Goal: Check status: Check status

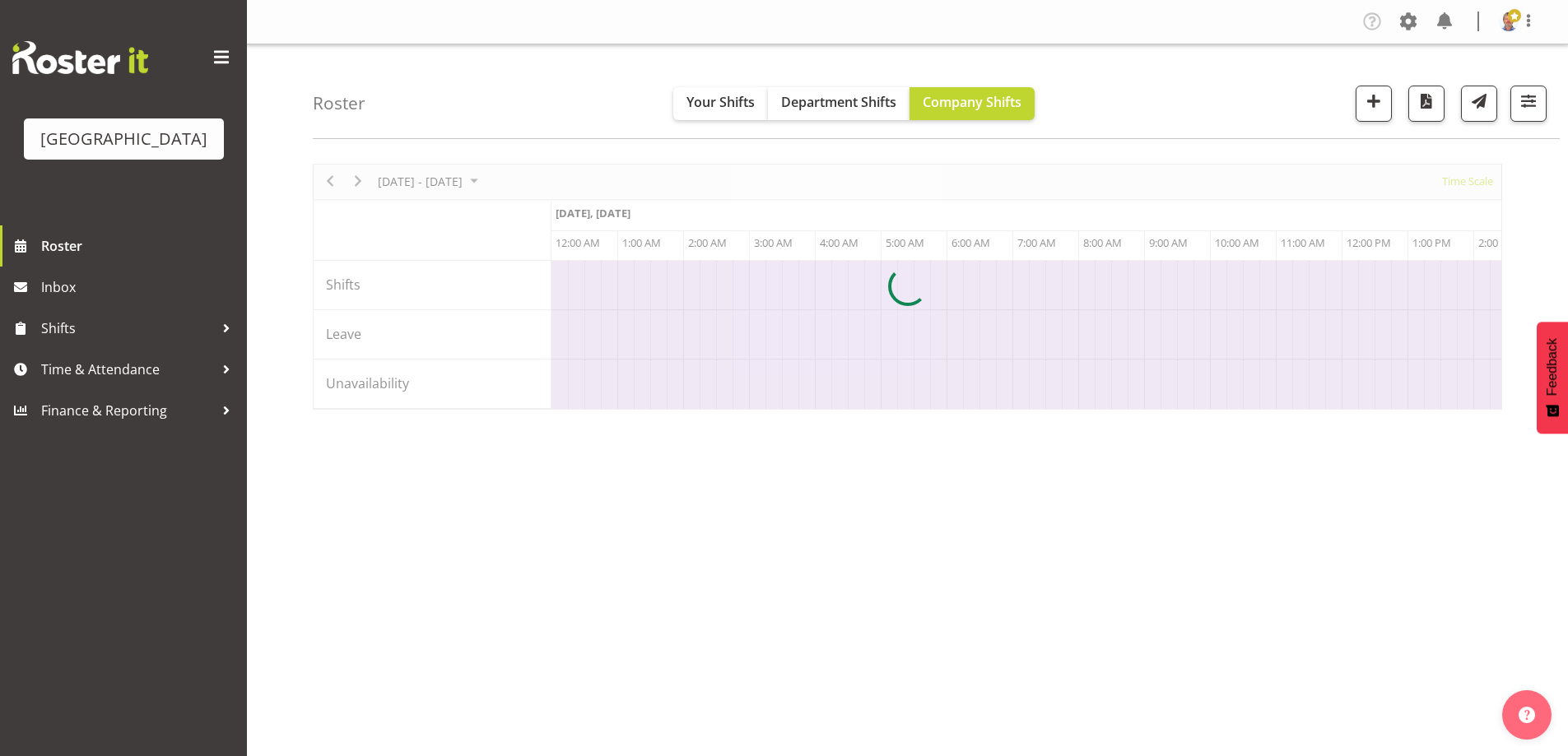
scroll to position [0, 6320]
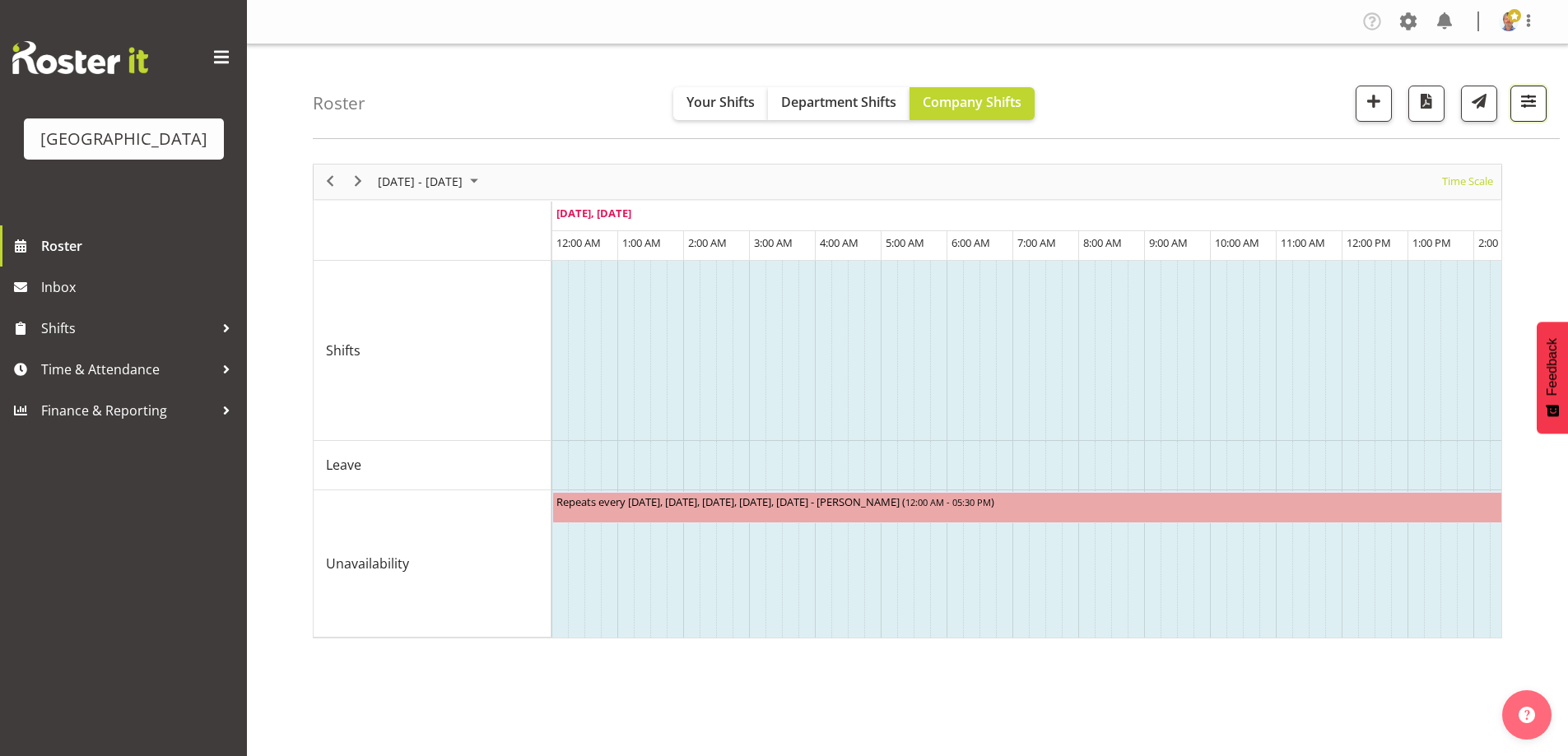
click at [1521, 100] on span "button" at bounding box center [1528, 101] width 22 height 22
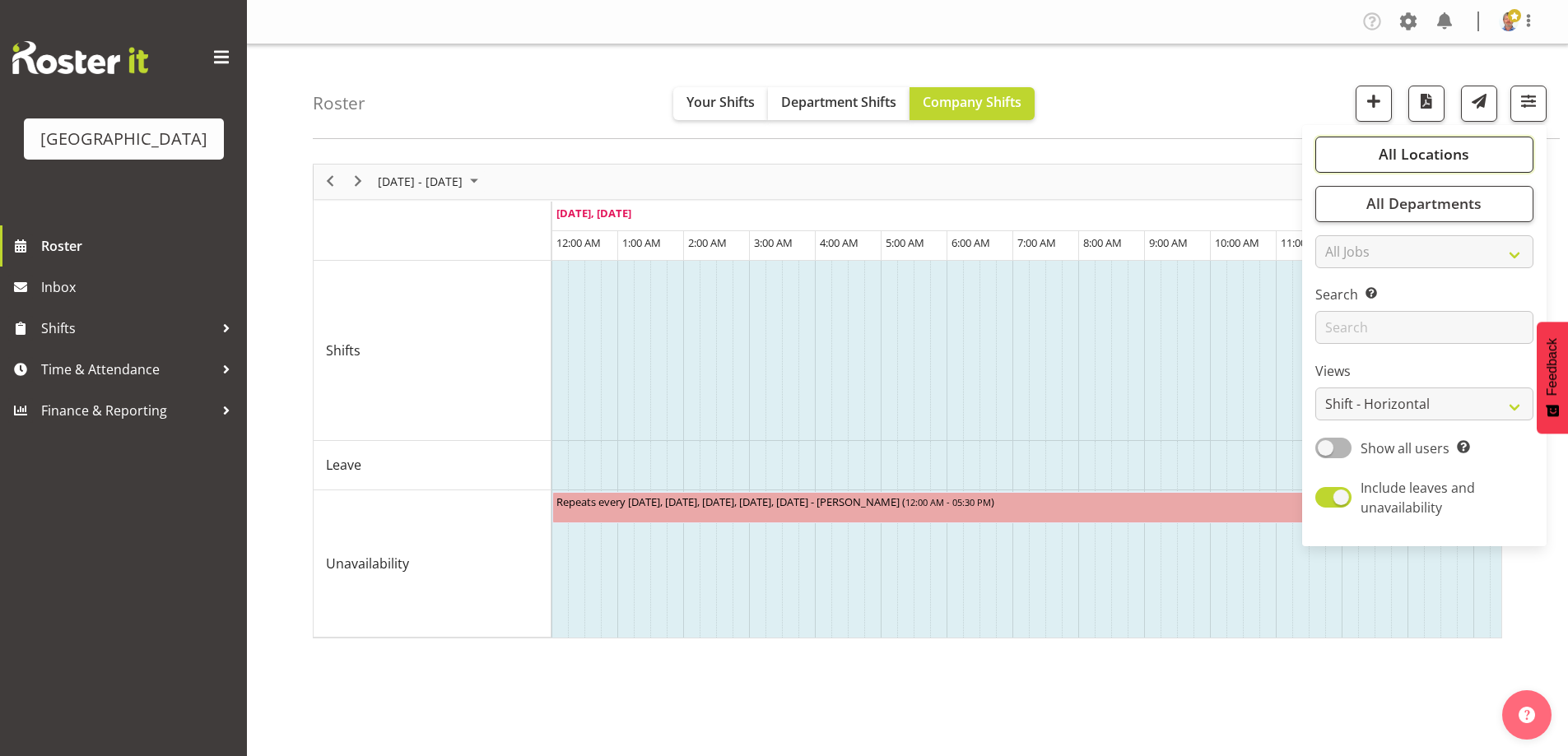
click at [1423, 149] on span "All Locations" at bounding box center [1424, 153] width 91 height 20
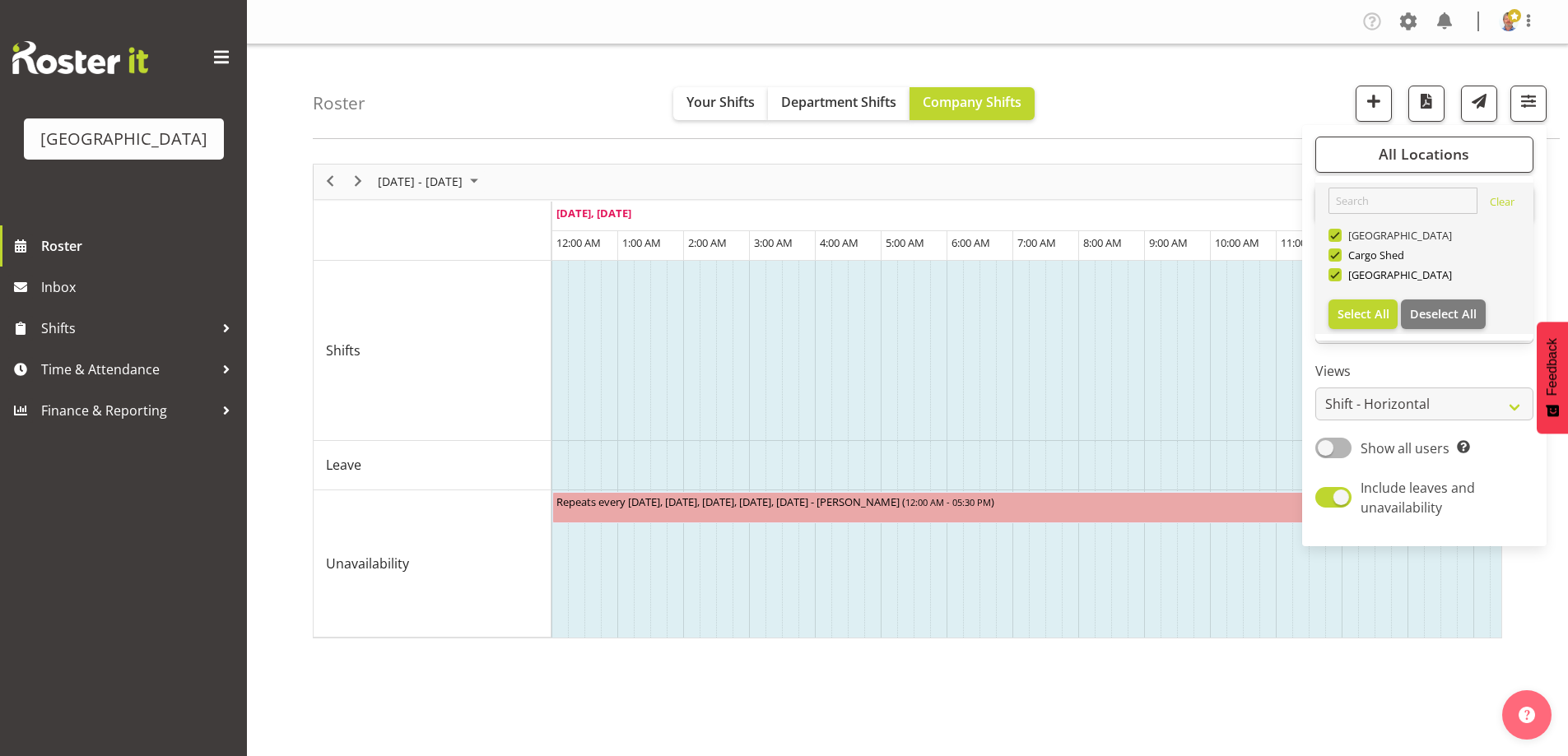
click at [1335, 237] on span at bounding box center [1334, 235] width 13 height 13
click at [1335, 237] on input "[GEOGRAPHIC_DATA]" at bounding box center [1333, 235] width 10 height 10
checkbox input "false"
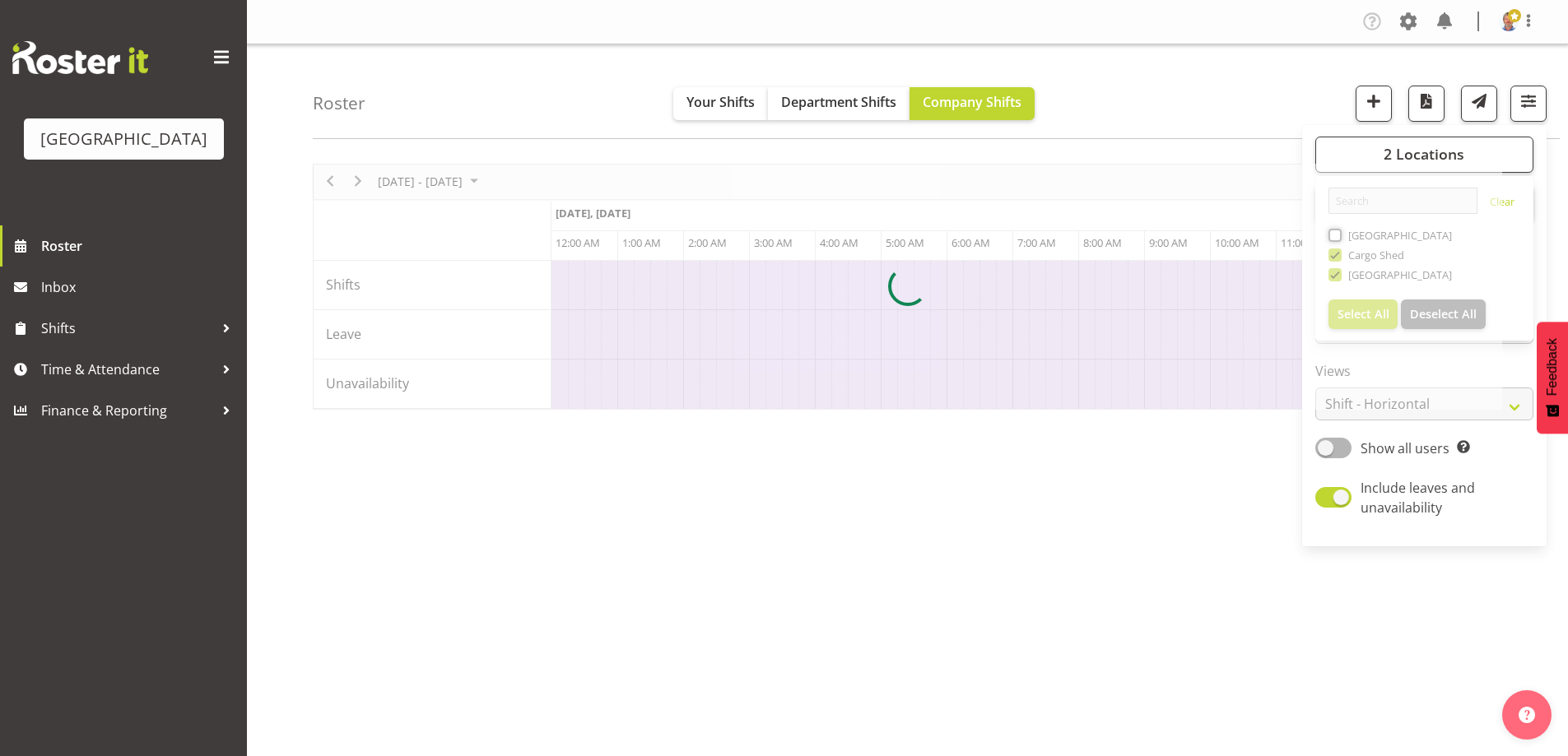
scroll to position [0, 6320]
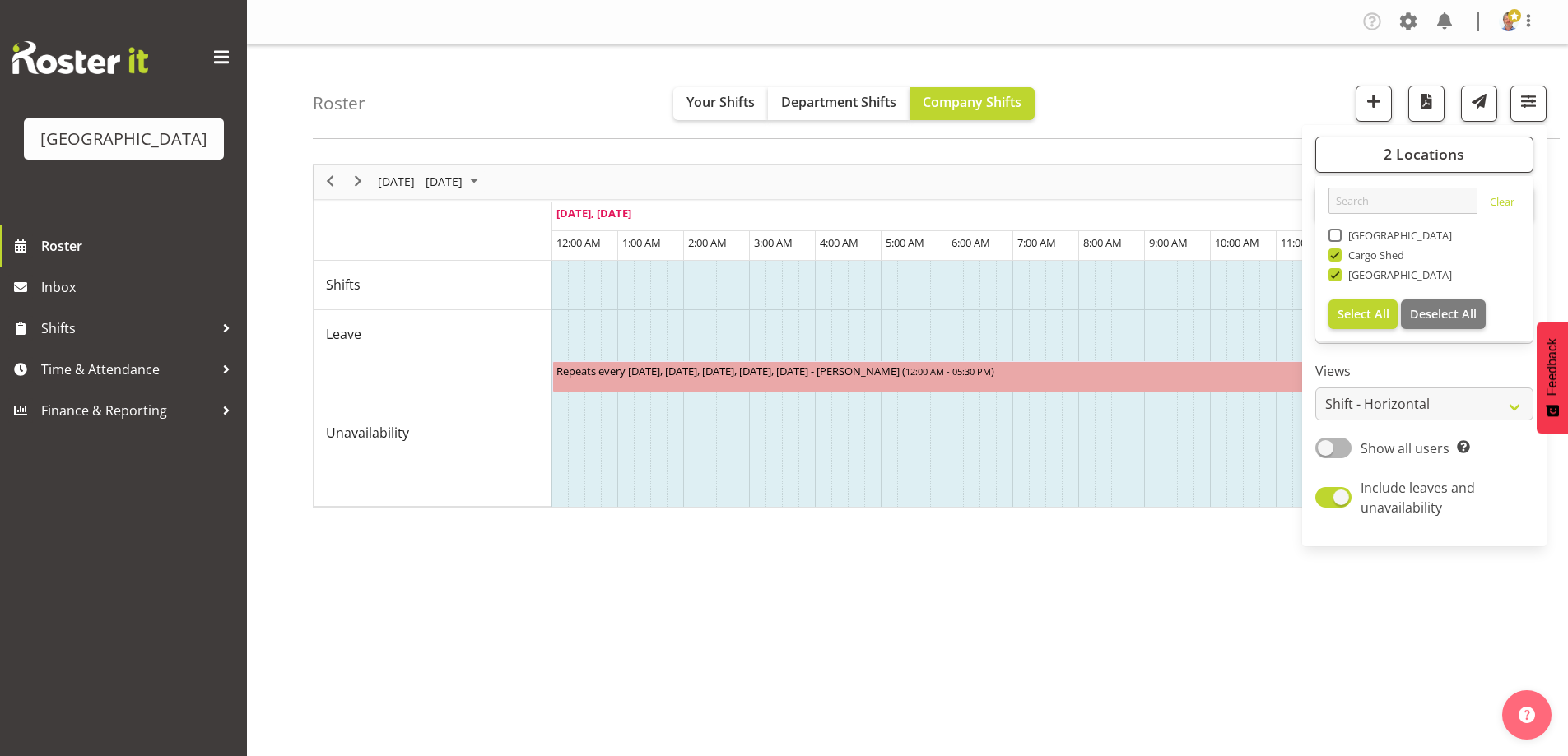
click at [1335, 255] on span at bounding box center [1334, 255] width 13 height 13
click at [1335, 255] on input "Cargo Shed" at bounding box center [1333, 255] width 10 height 10
checkbox input "false"
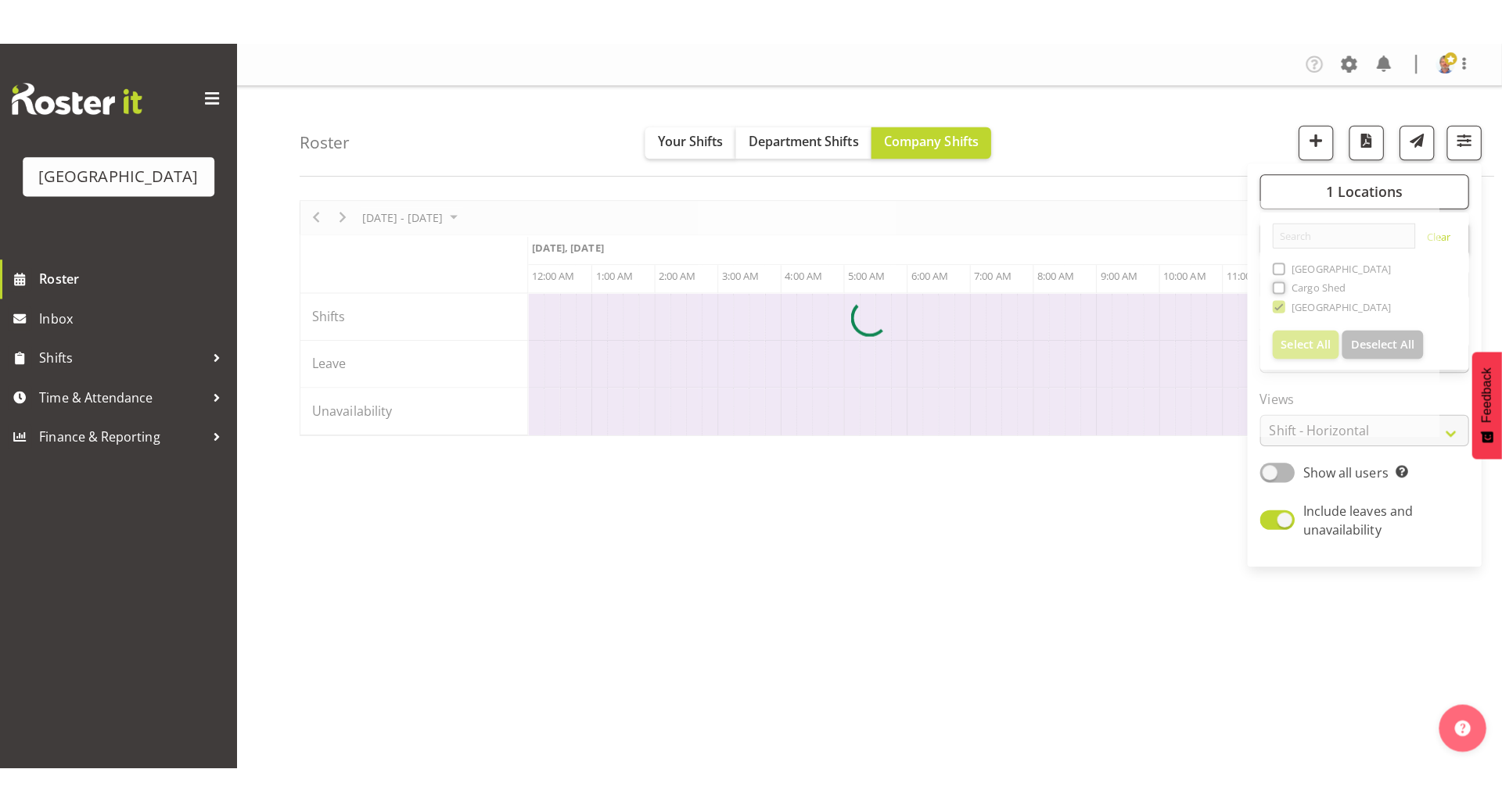
scroll to position [0, 6007]
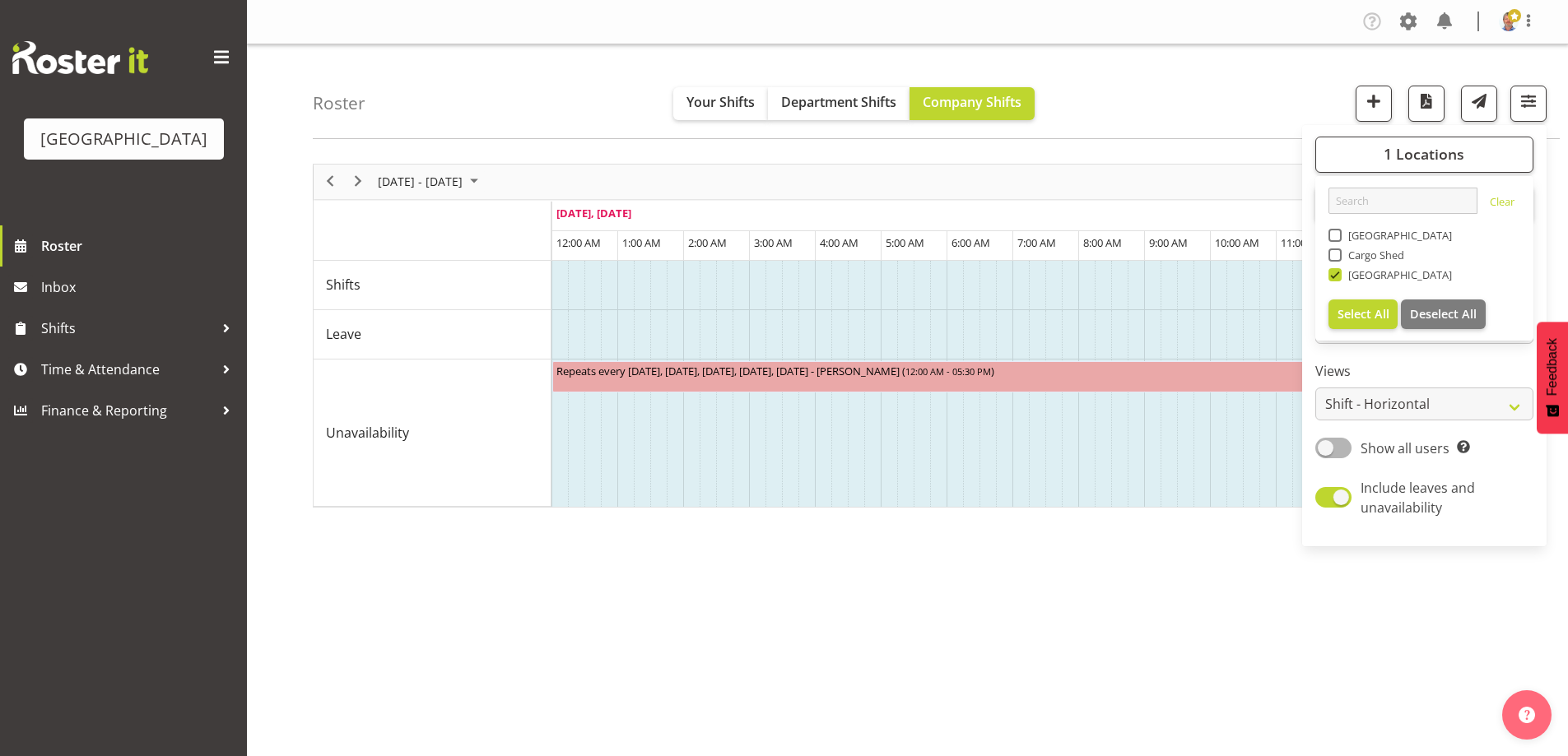
click at [1231, 590] on div "[DATE] - [DATE] [DATE] Timeline Day Timeline Week Timeline Fortnight Timeline M…" at bounding box center [940, 480] width 1255 height 658
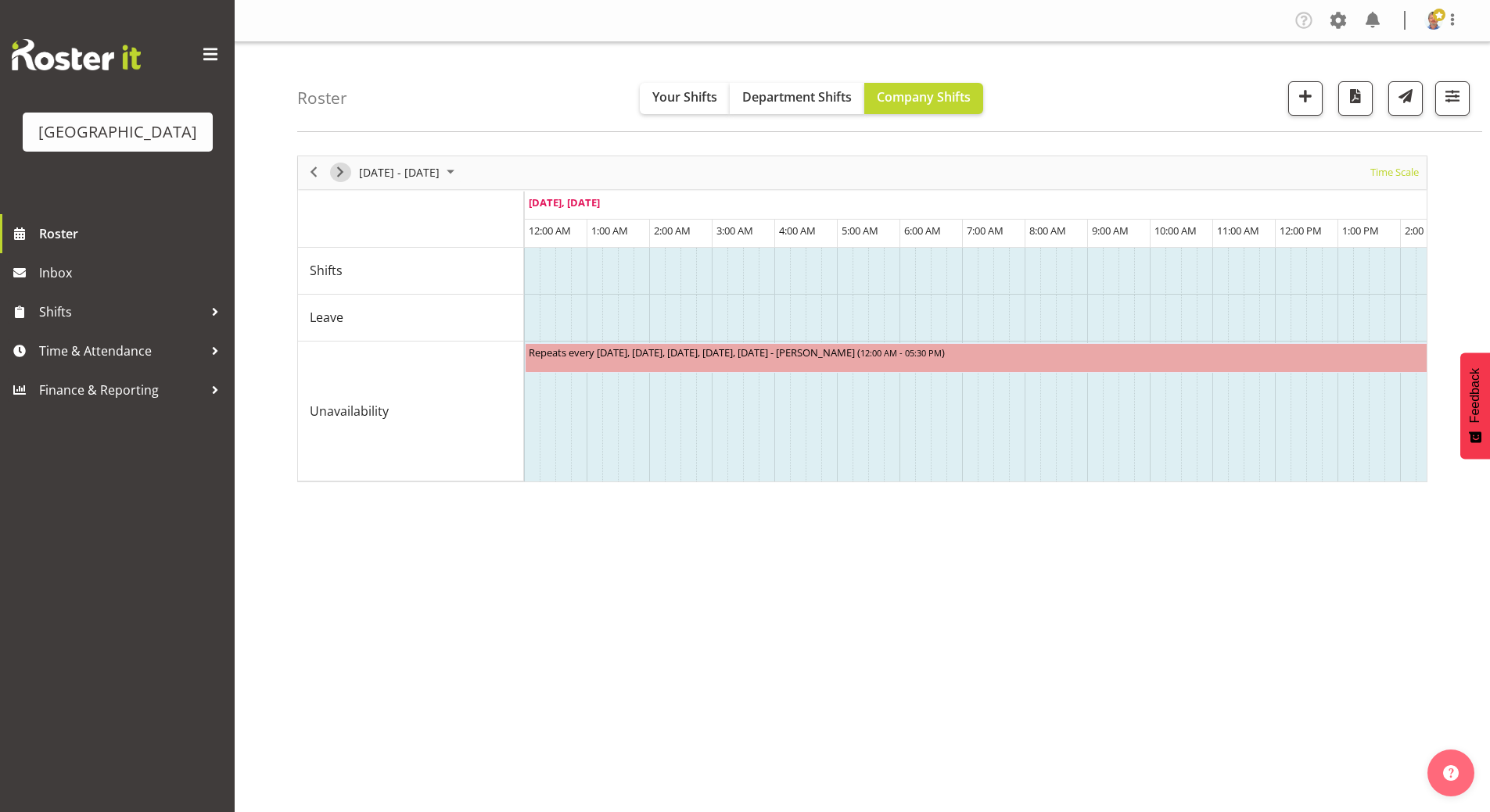
click at [331, 174] on span "Next" at bounding box center [340, 172] width 19 height 20
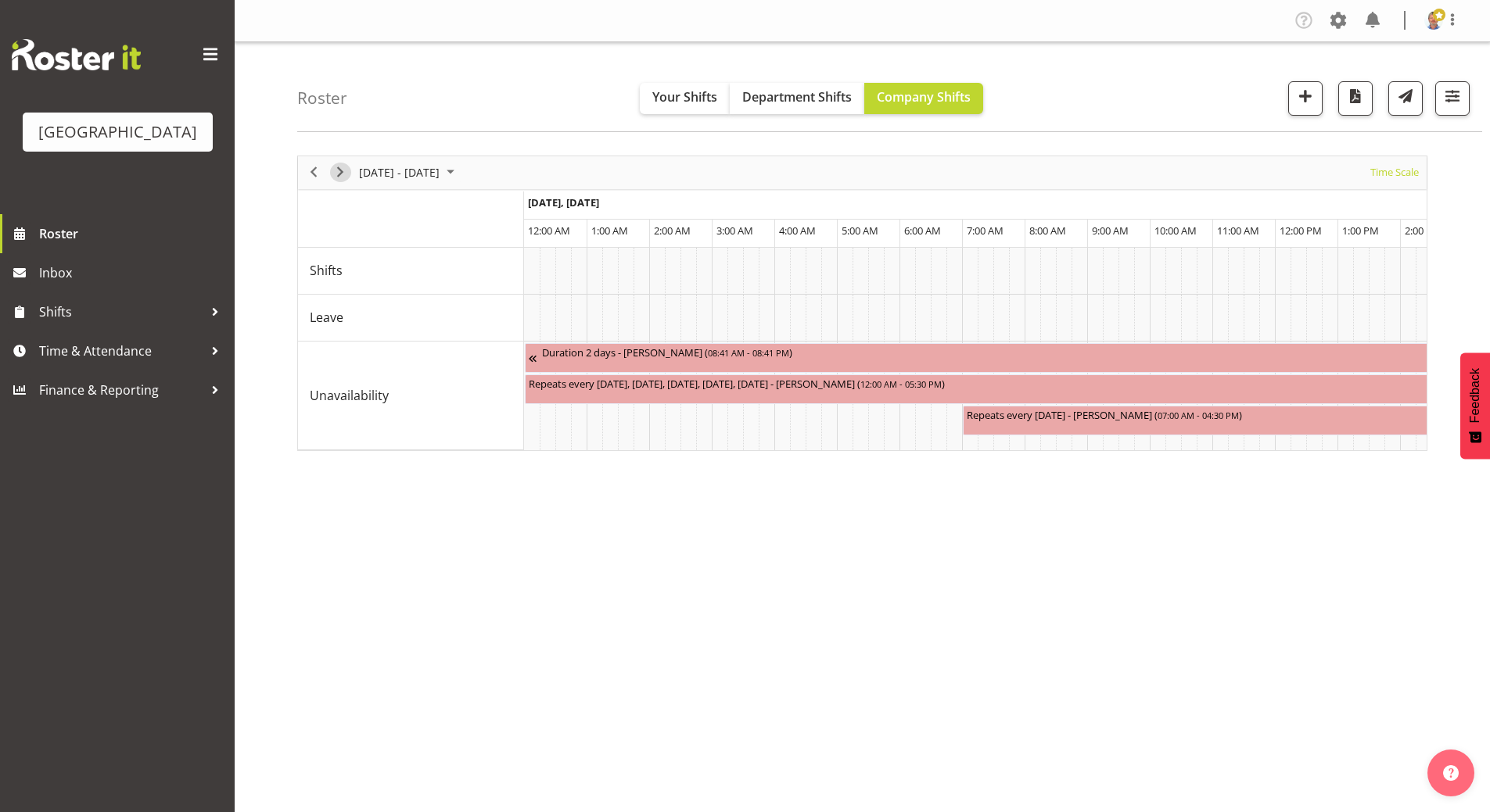
drag, startPoint x: 340, startPoint y: 174, endPoint x: 774, endPoint y: 240, distance: 439.0
click at [340, 174] on span "Next" at bounding box center [340, 172] width 19 height 20
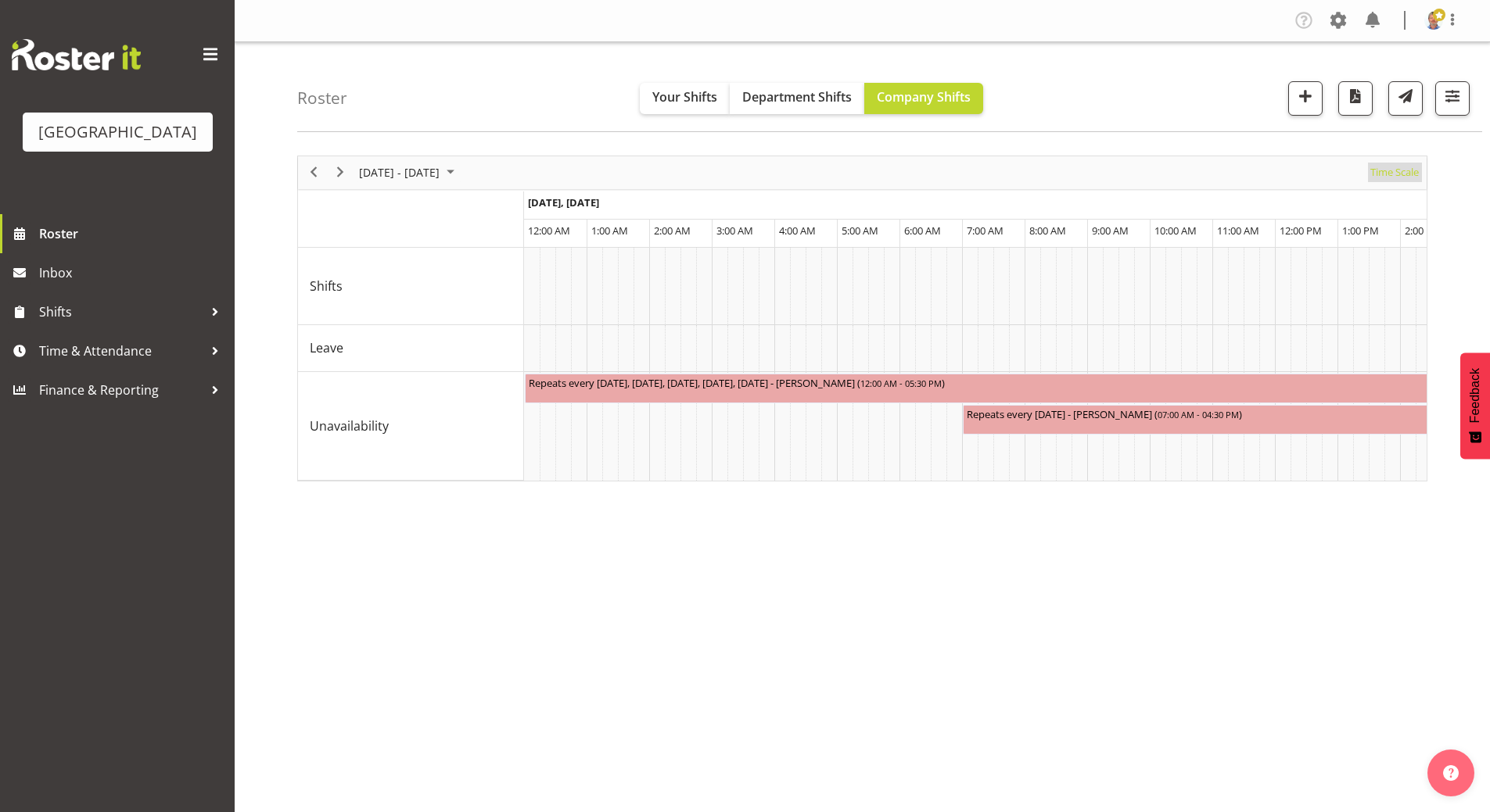
click at [1392, 170] on span "Time Scale" at bounding box center [1394, 172] width 51 height 20
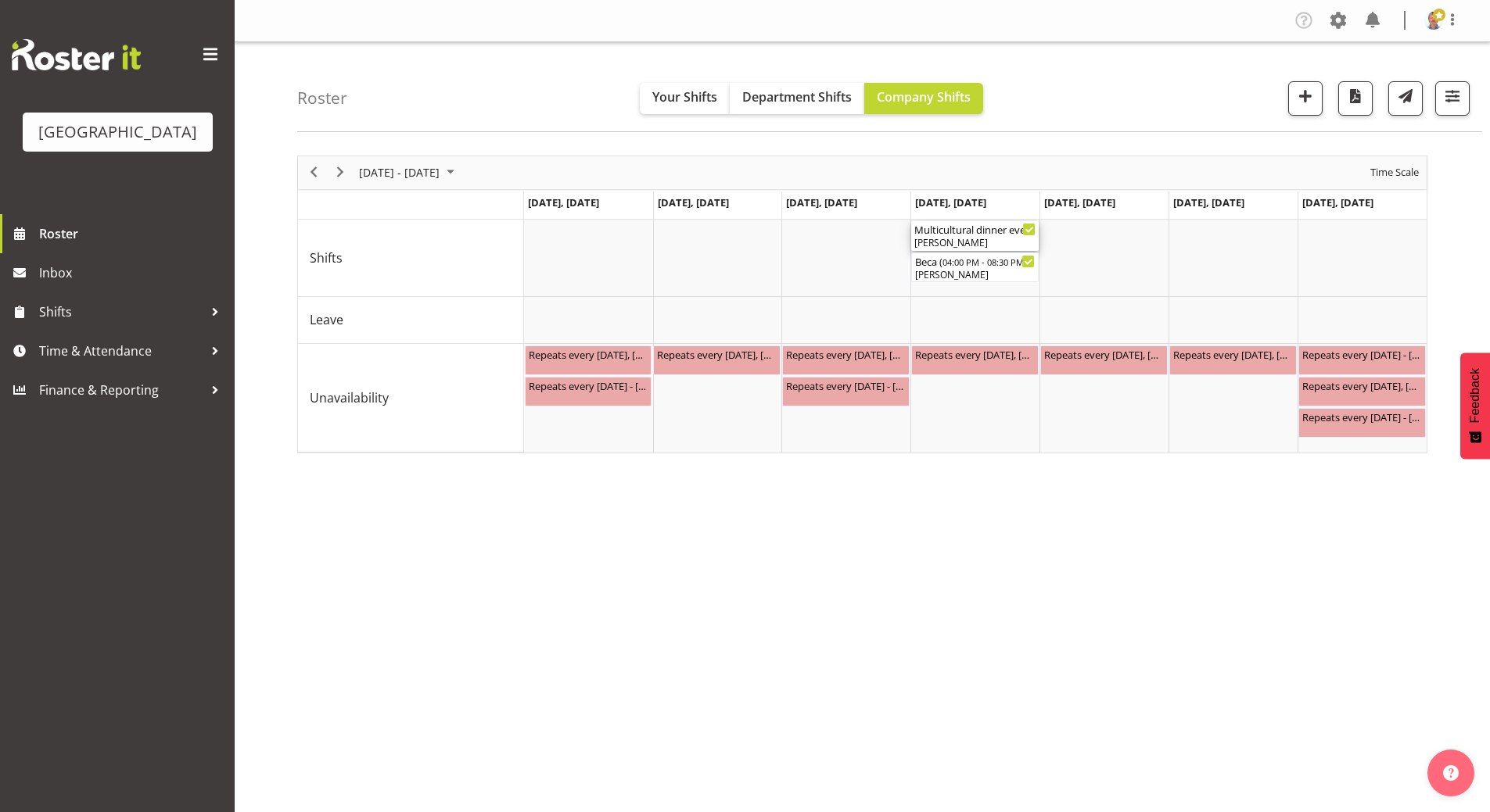
click at [962, 241] on div "[PERSON_NAME]" at bounding box center [975, 243] width 121 height 14
click at [962, 241] on div at bounding box center [863, 305] width 1130 height 298
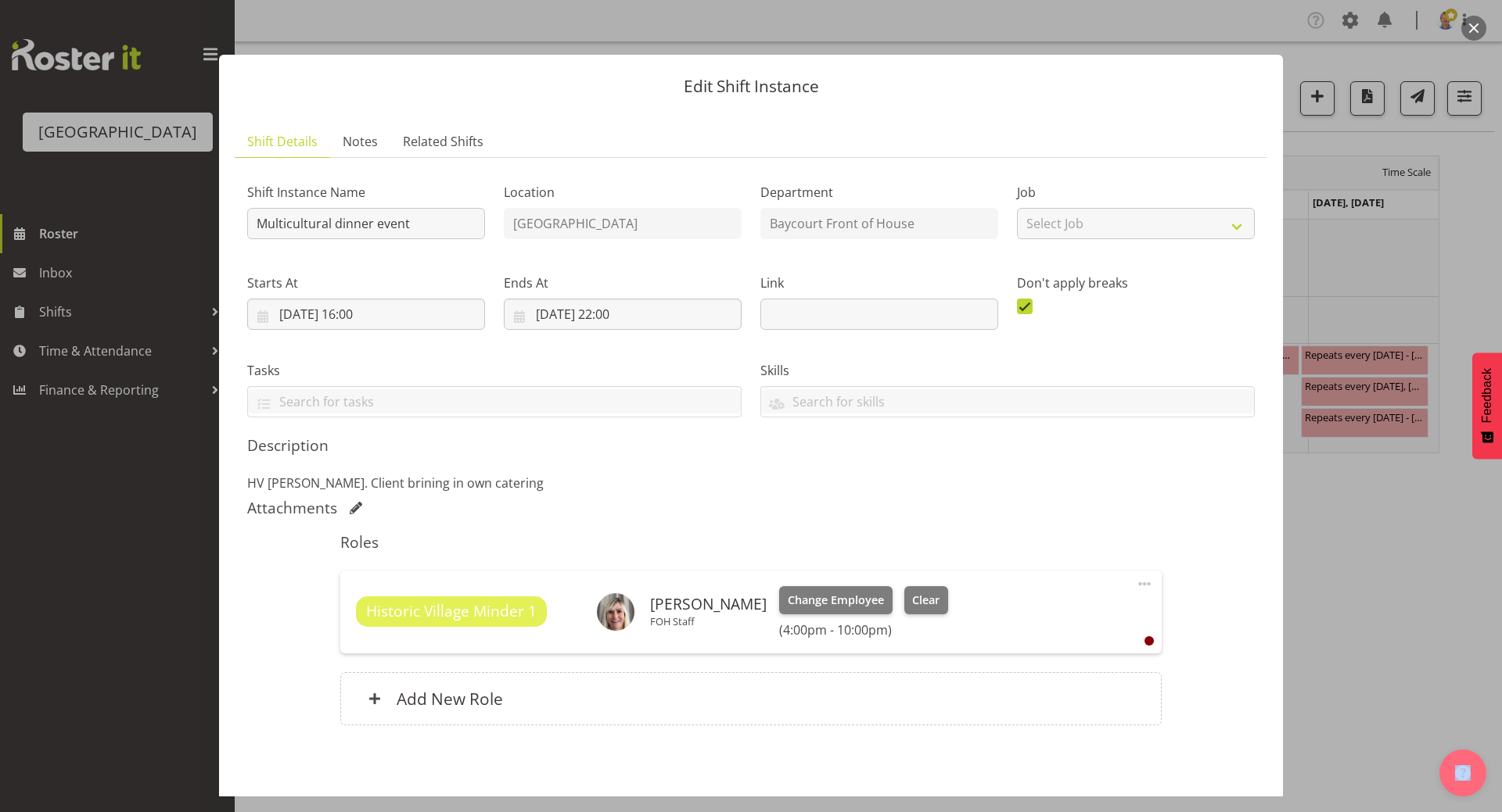
scroll to position [68, 0]
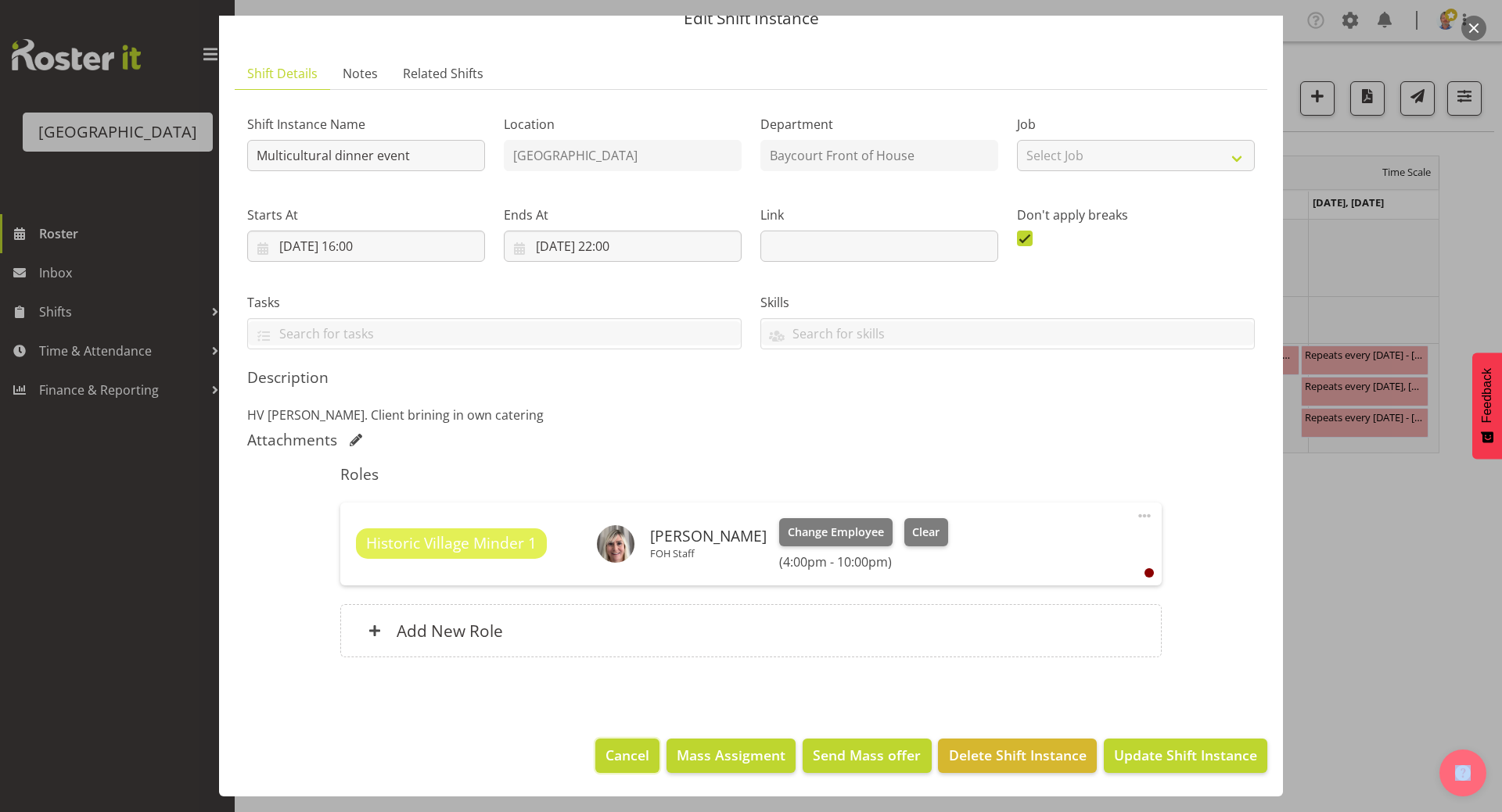
click at [632, 718] on span "Cancel" at bounding box center [627, 755] width 44 height 21
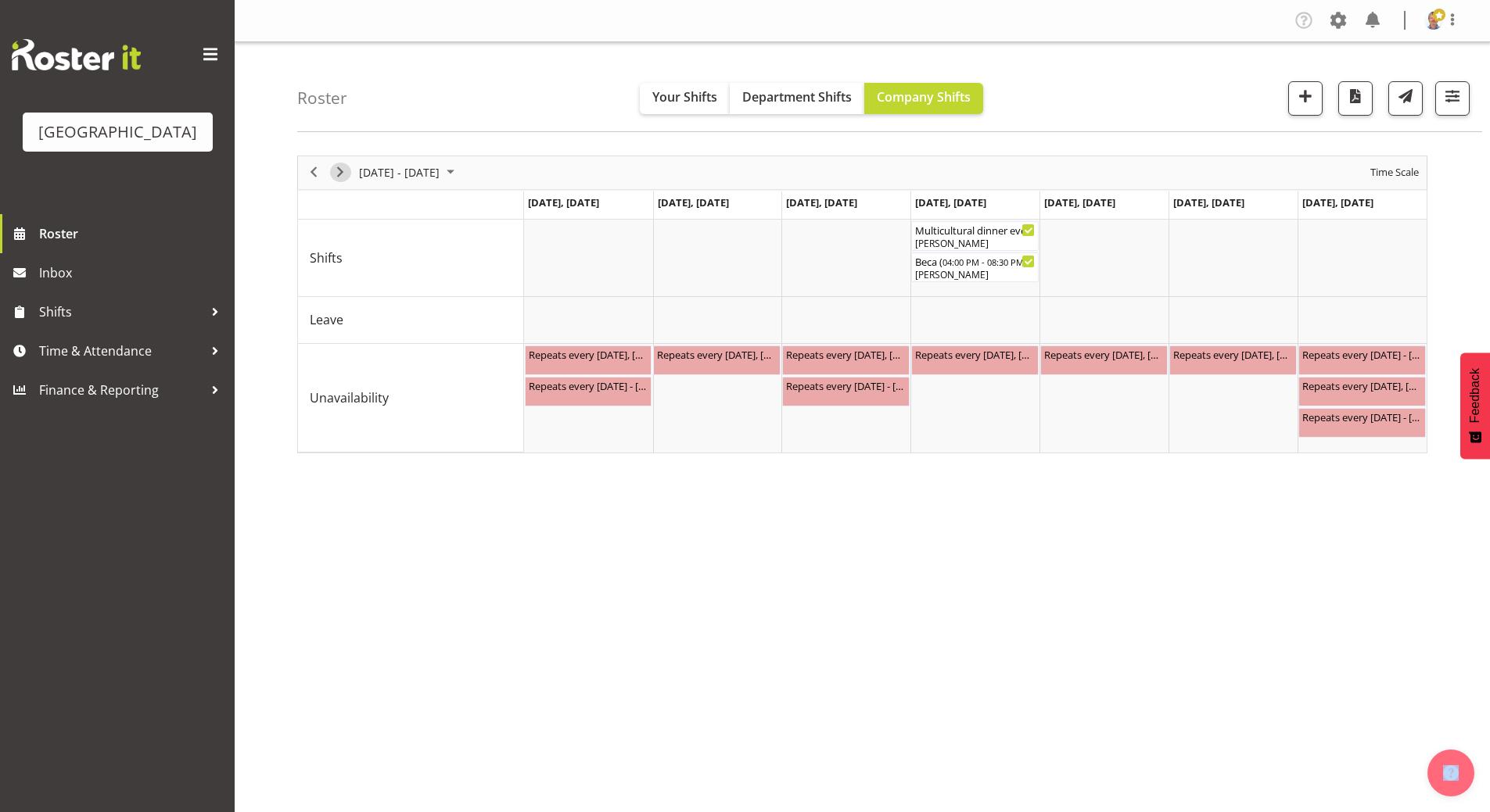
click at [342, 171] on span "Next" at bounding box center [340, 172] width 19 height 20
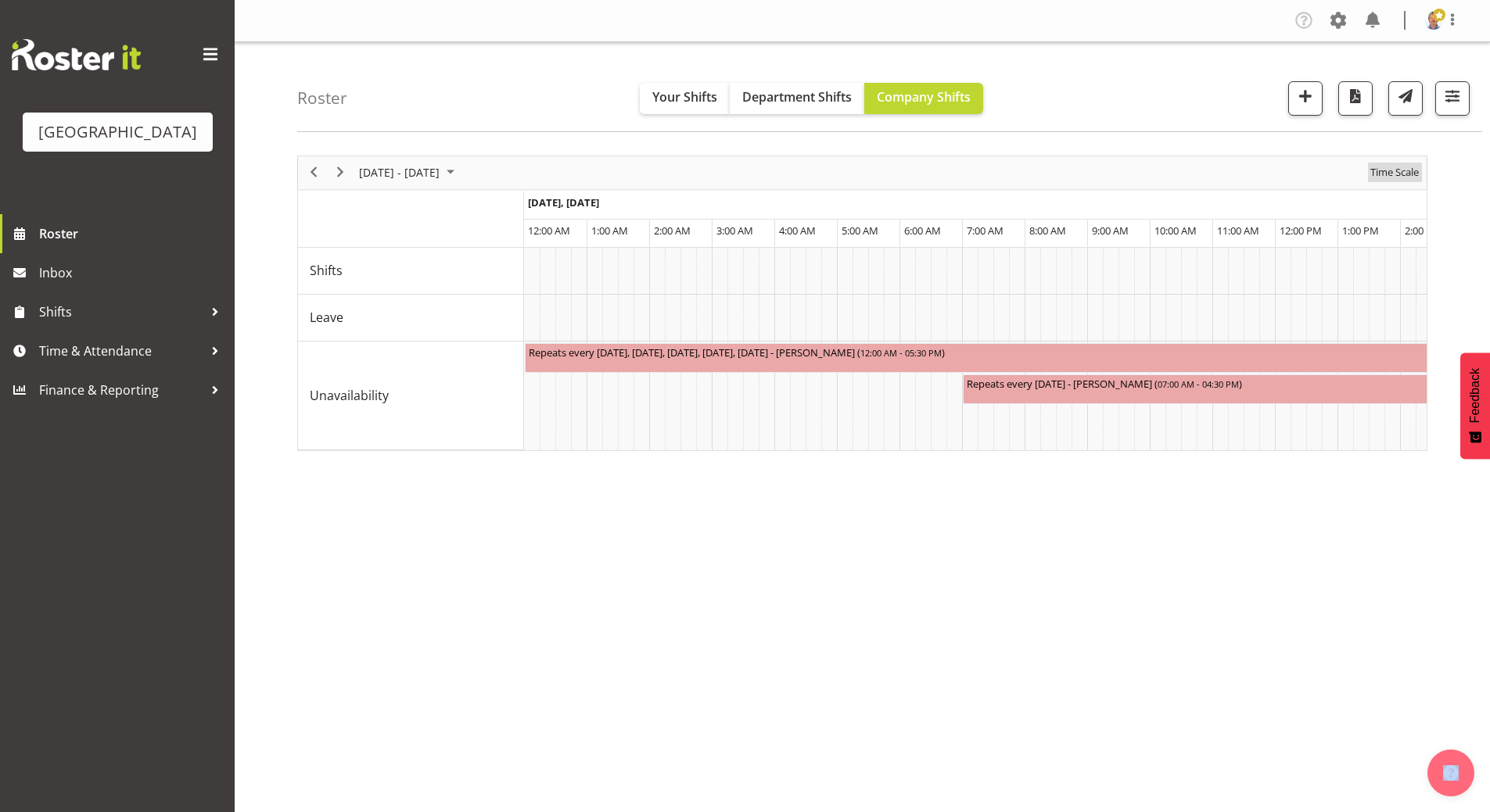
click at [1395, 173] on span "Time Scale" at bounding box center [1394, 172] width 51 height 20
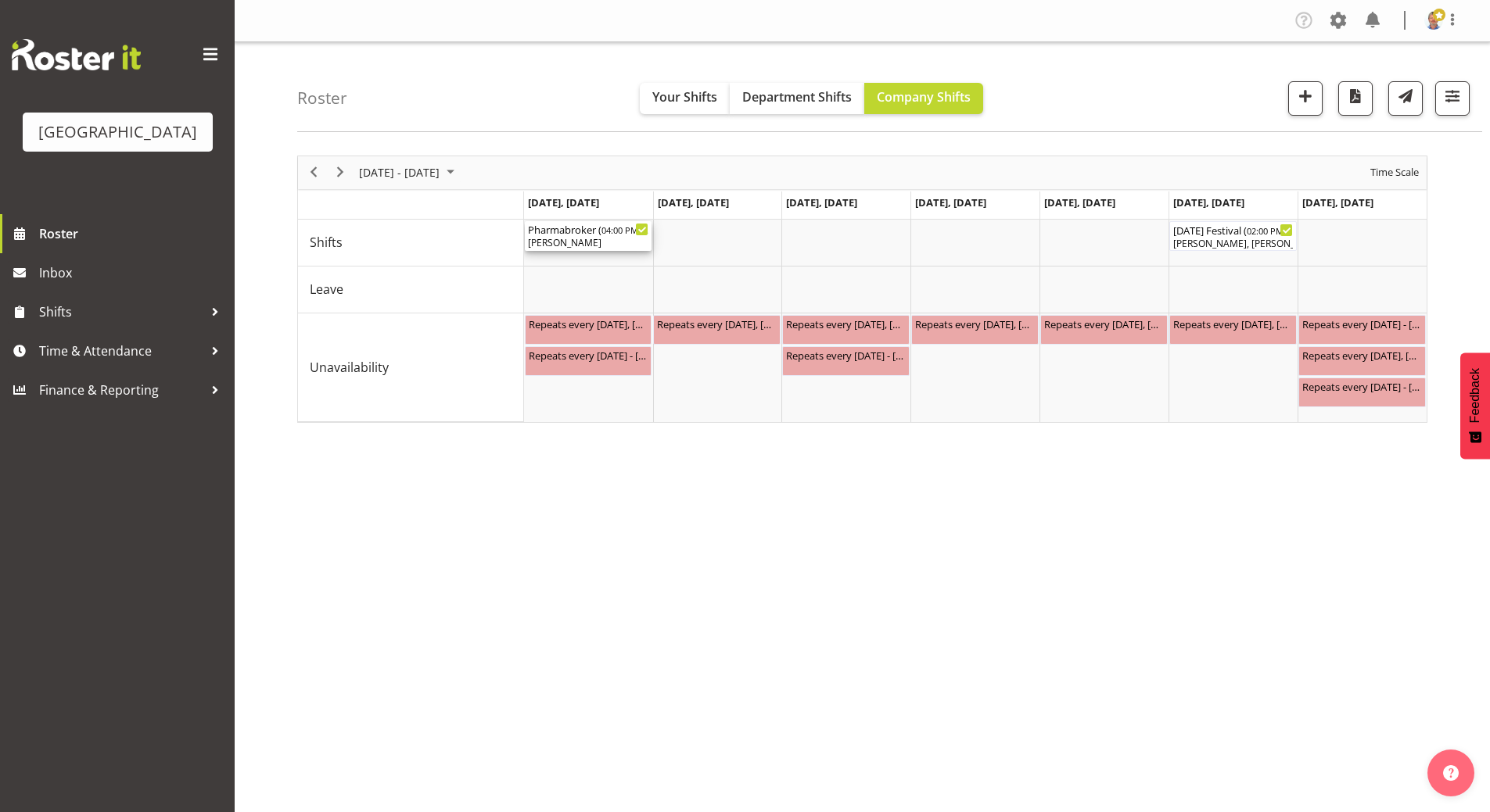
click at [589, 234] on div "Pharmabroker ( 04:00 PM - 09:00 PM )" at bounding box center [588, 229] width 121 height 16
click at [0, 0] on div at bounding box center [0, 0] width 0 height 0
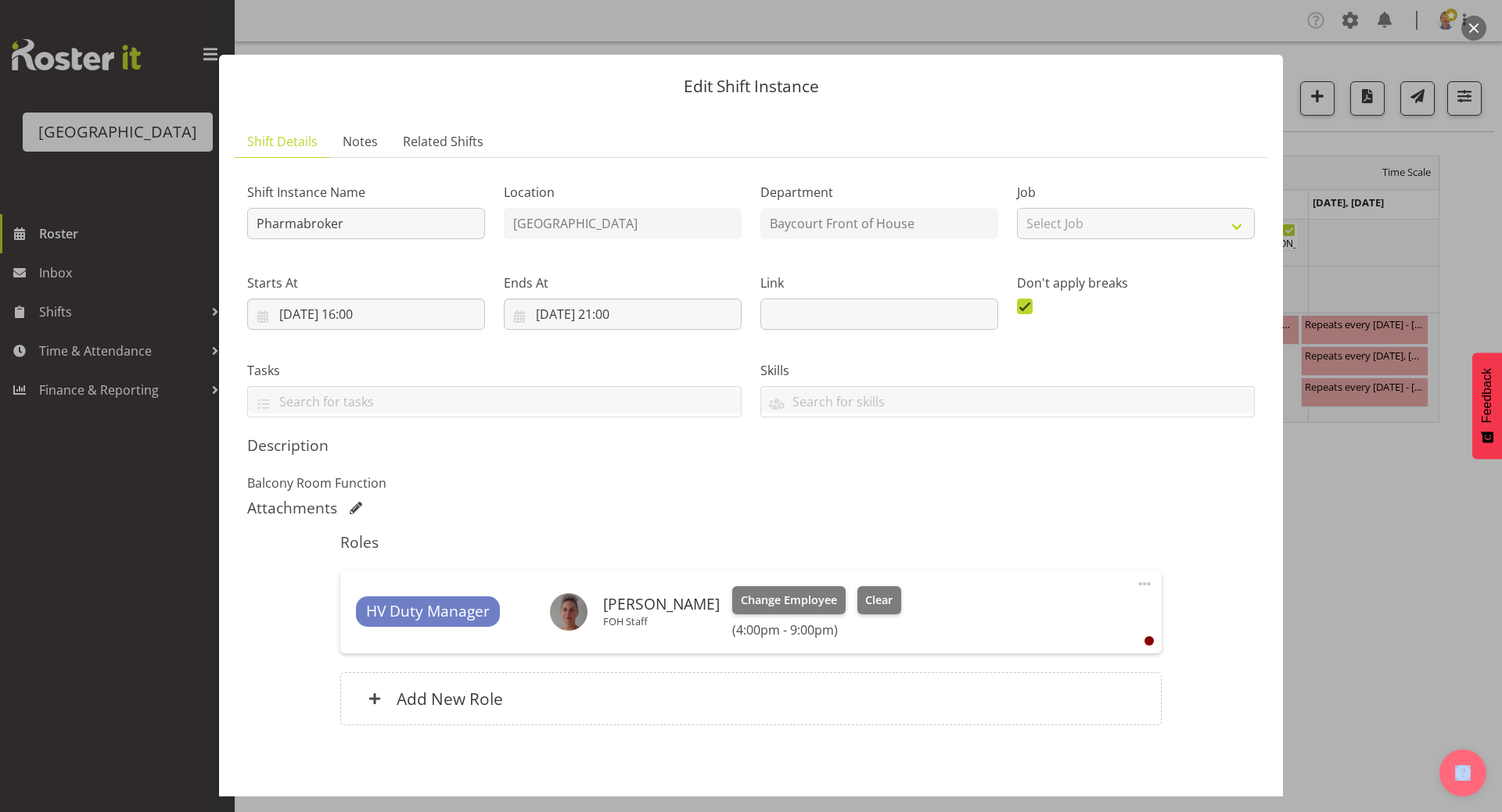
scroll to position [68, 0]
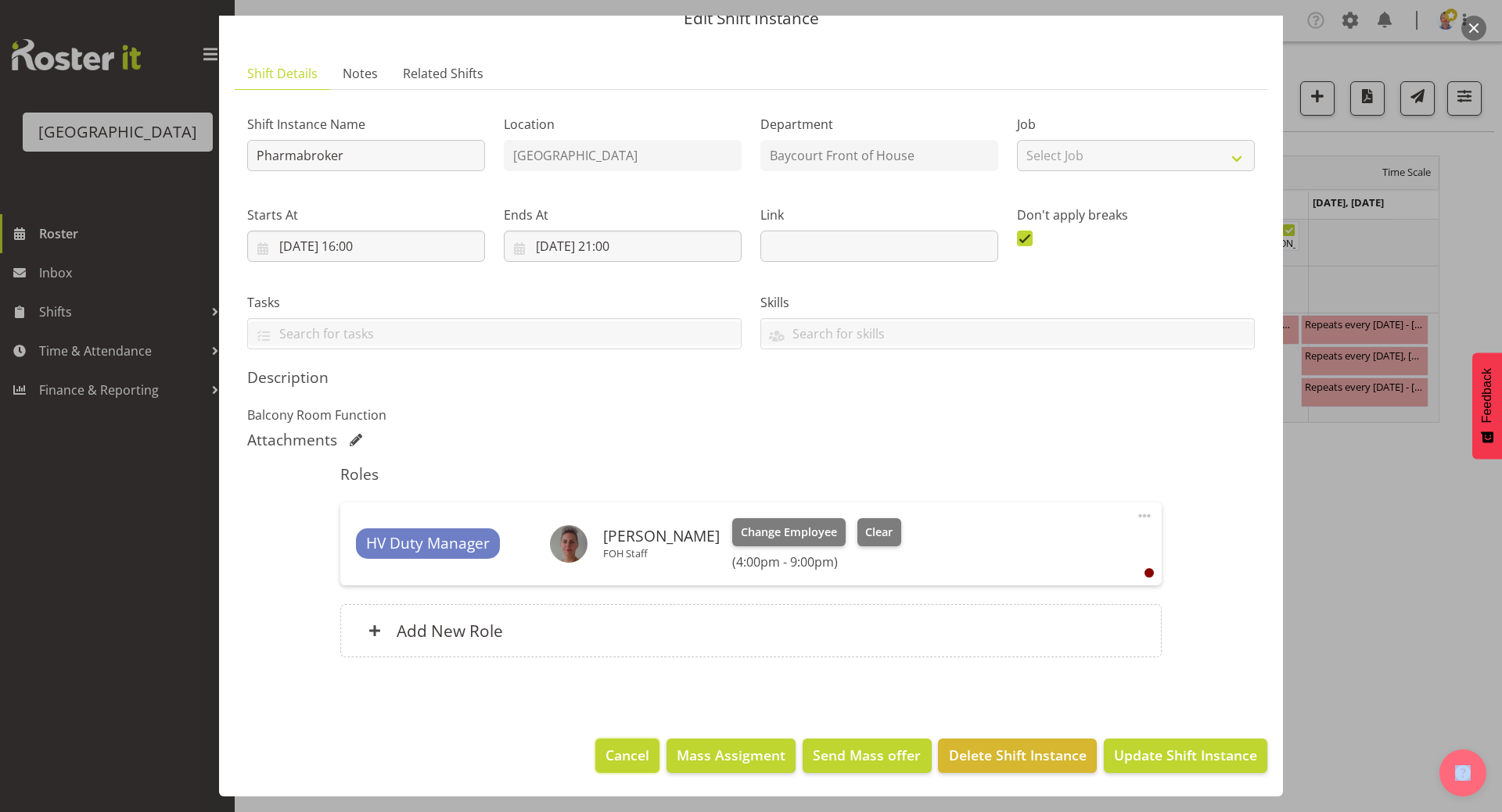
click at [617, 718] on span "Cancel" at bounding box center [627, 755] width 44 height 21
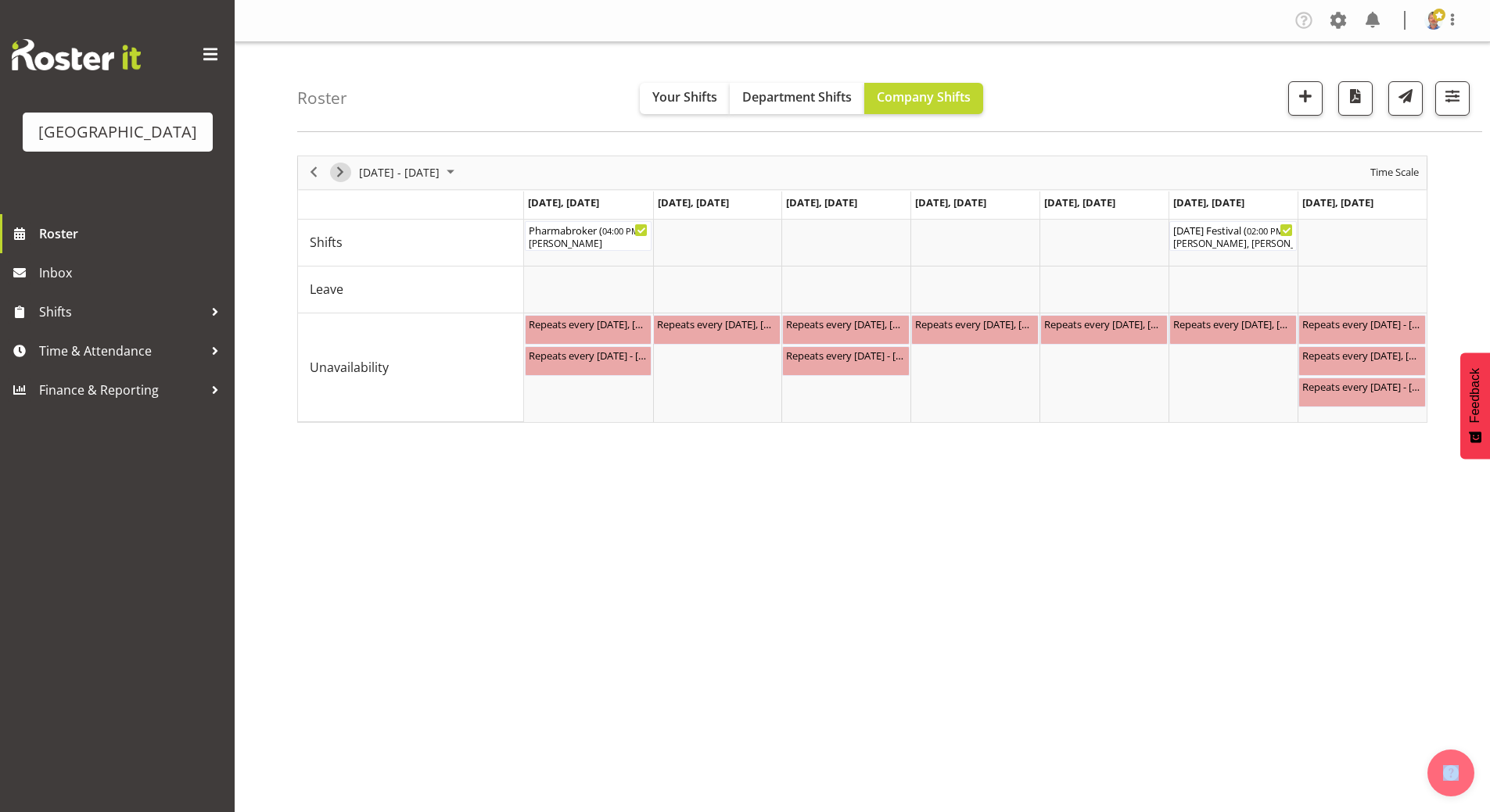
click at [345, 176] on span "Next" at bounding box center [340, 172] width 19 height 20
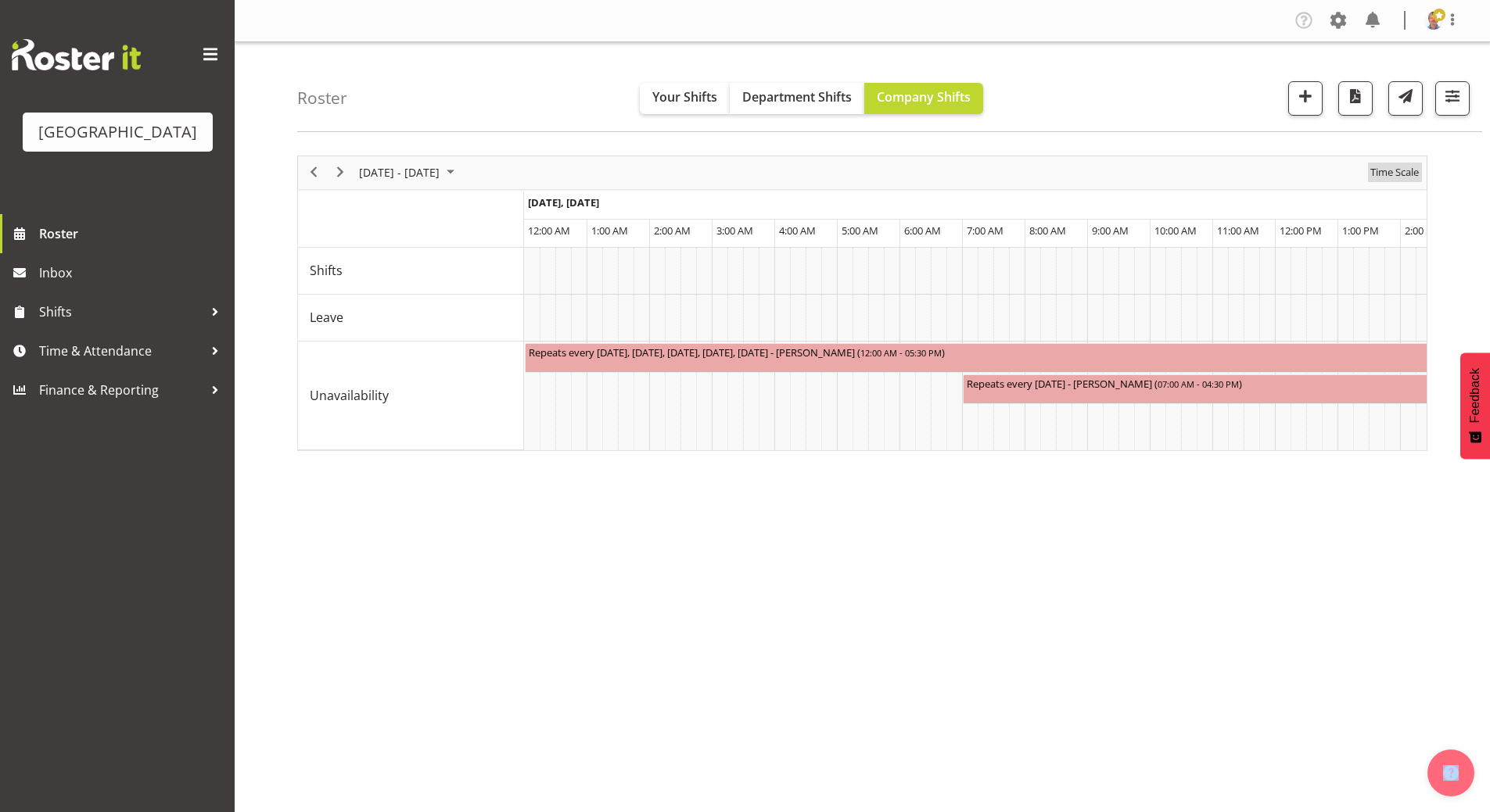
click at [1396, 172] on span "Time Scale" at bounding box center [1394, 172] width 51 height 20
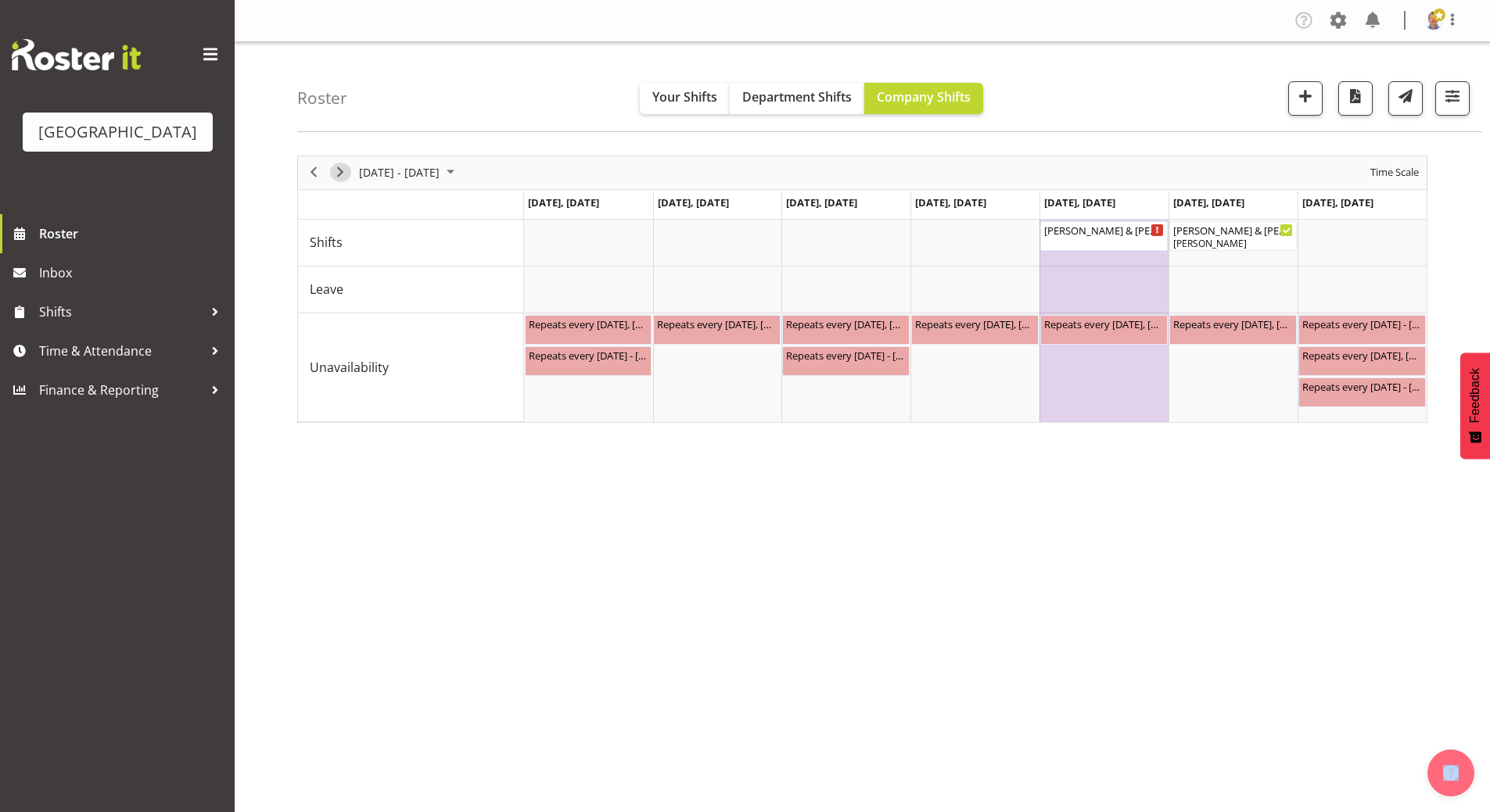
drag, startPoint x: 345, startPoint y: 171, endPoint x: 801, endPoint y: 162, distance: 456.1
click at [345, 171] on span "Next" at bounding box center [340, 172] width 19 height 20
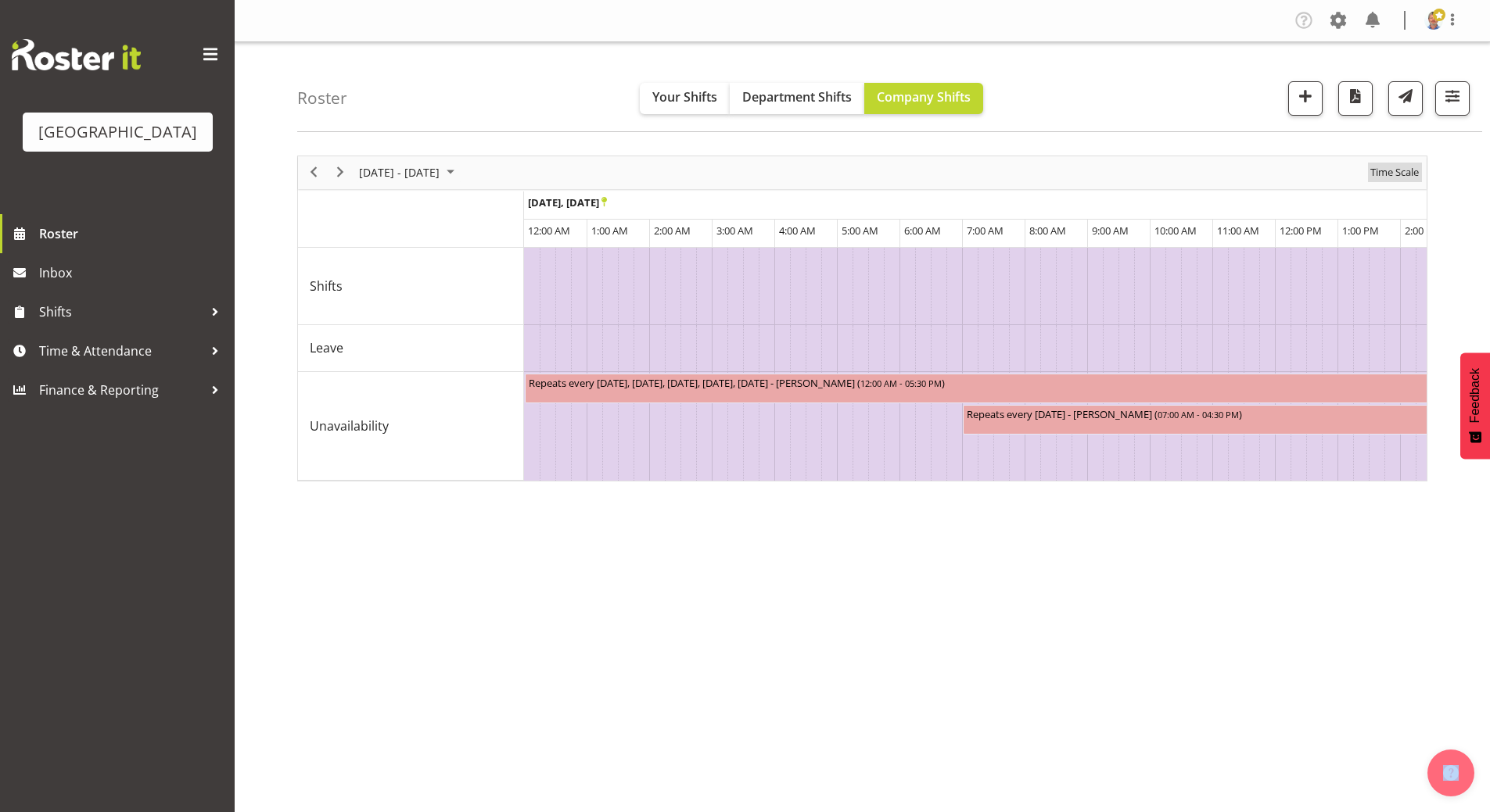
click at [1394, 172] on span "Time Scale" at bounding box center [1394, 172] width 51 height 20
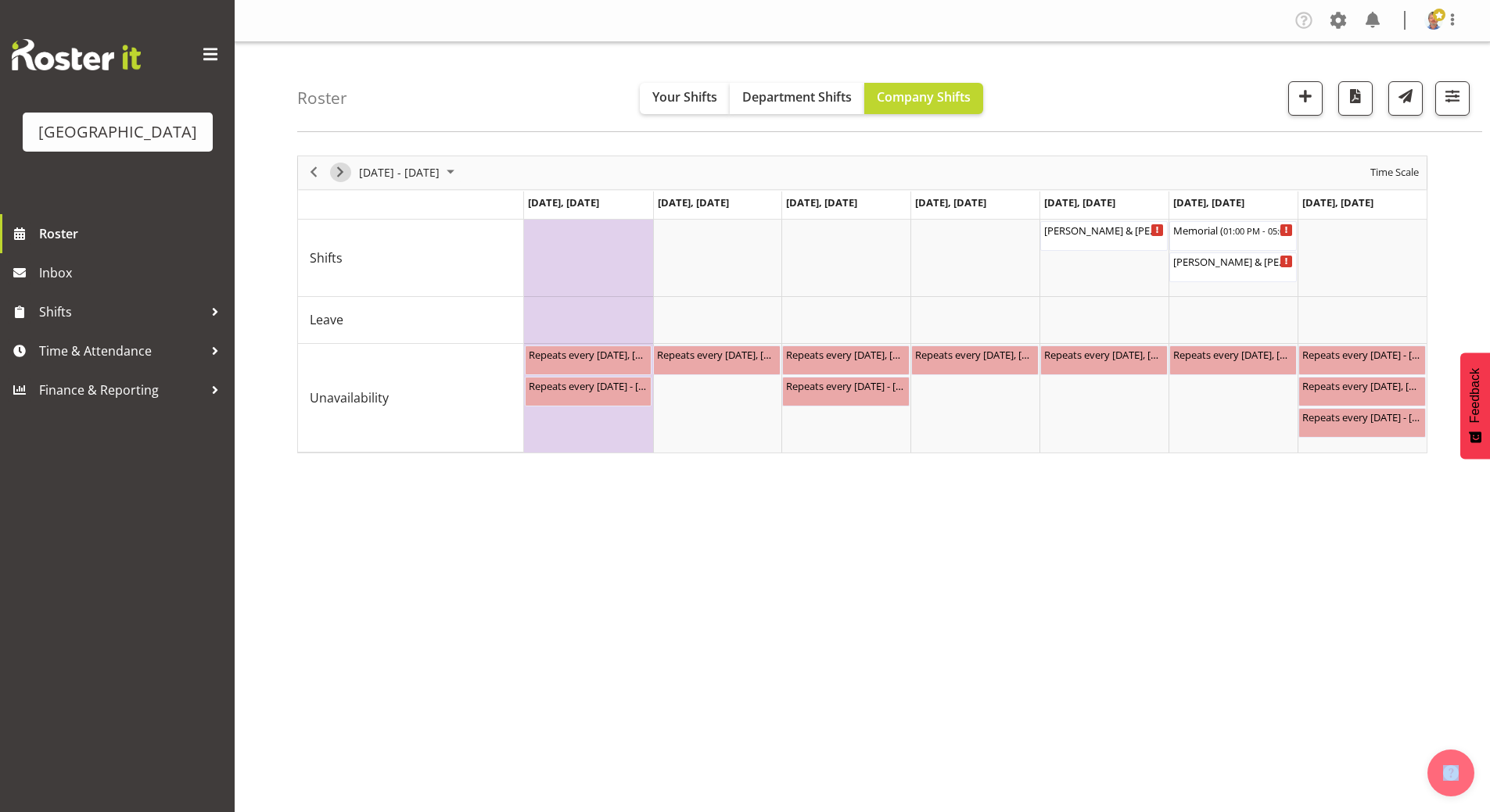
click at [341, 174] on span "Next" at bounding box center [340, 172] width 19 height 20
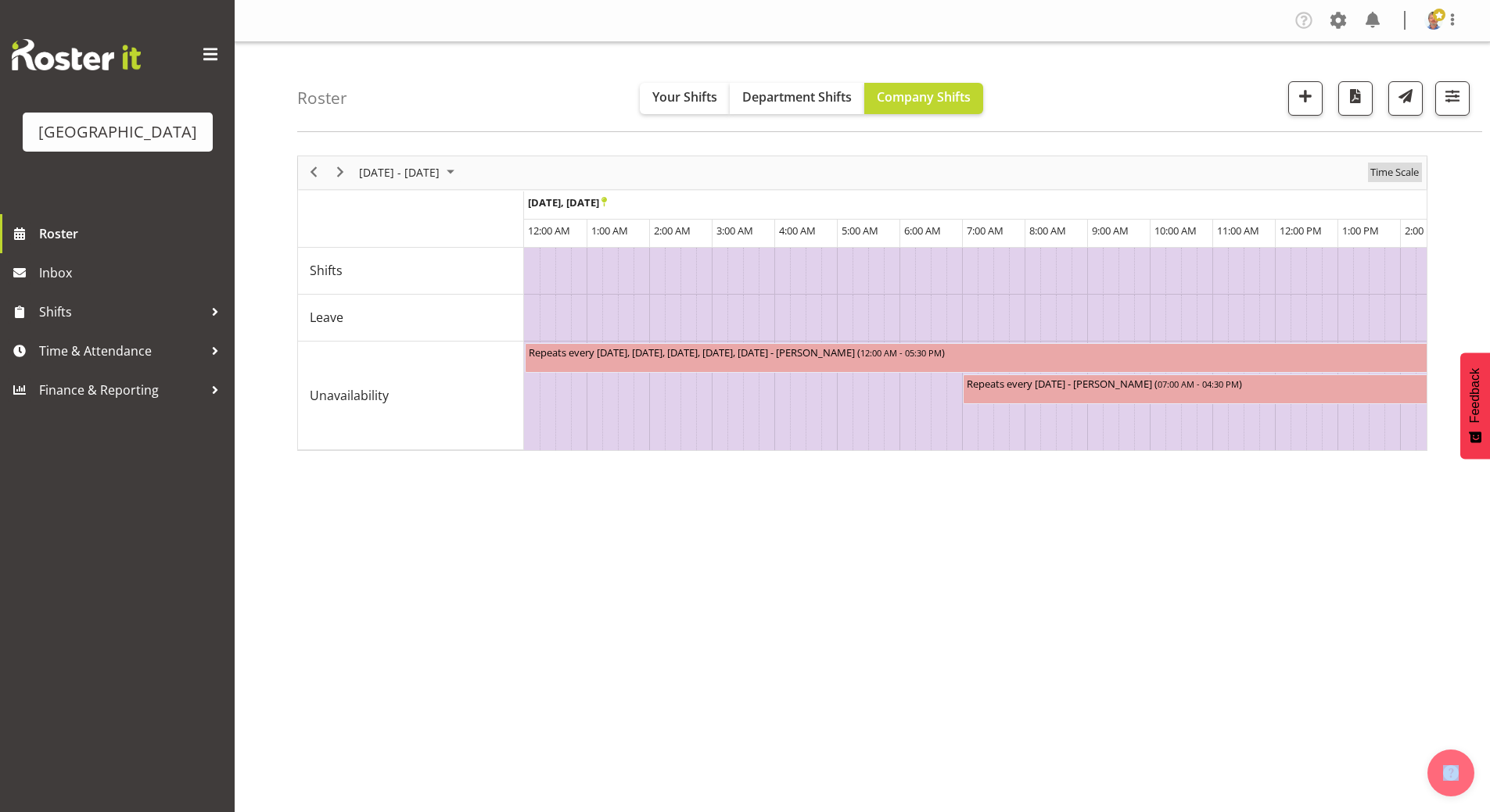
click at [1400, 172] on span "Time Scale" at bounding box center [1394, 172] width 51 height 20
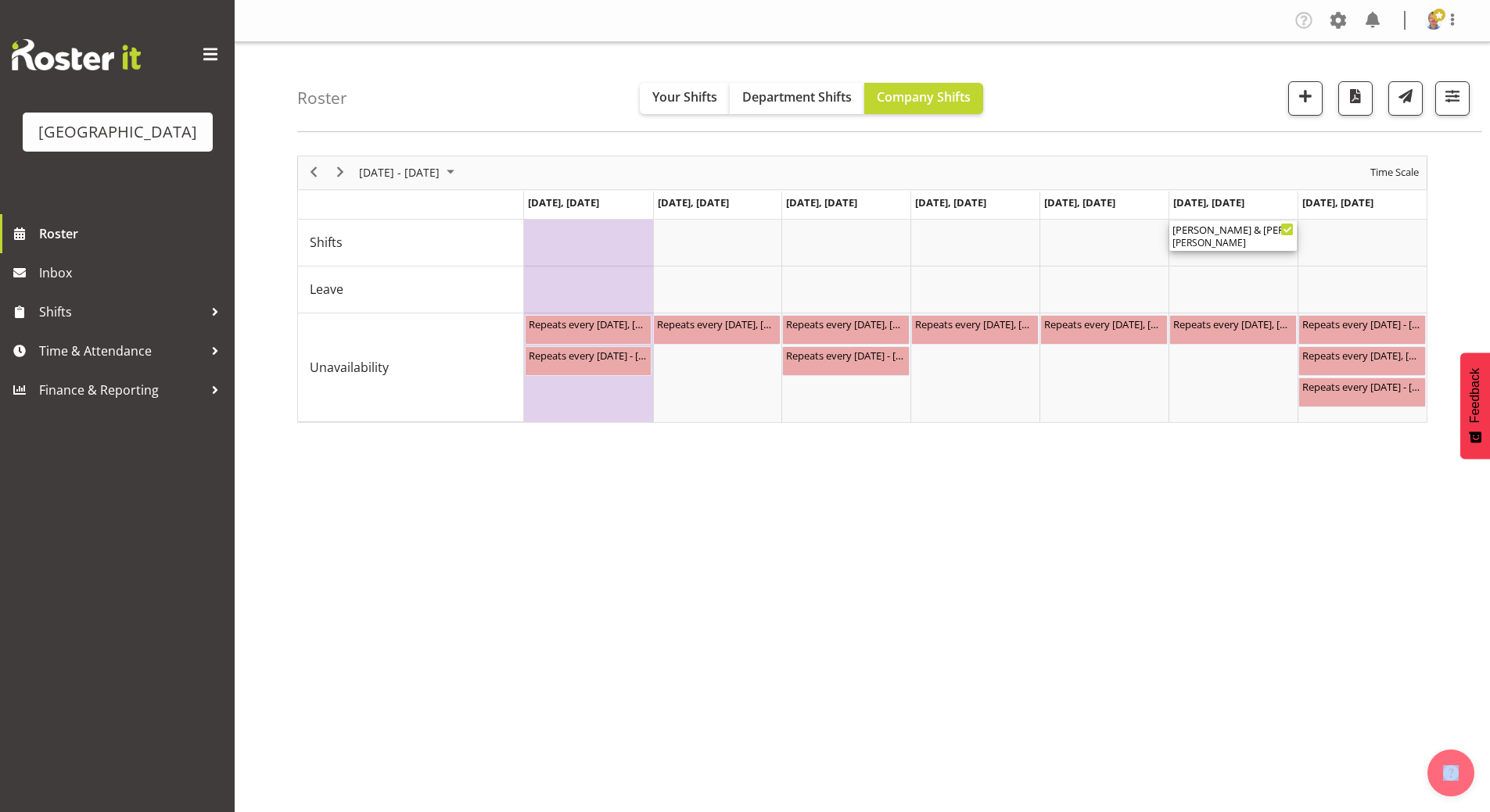
click at [1225, 234] on div "[PERSON_NAME] & [PERSON_NAME] Wedding ( 10:00 AM - 02:00 PM )" at bounding box center [1232, 229] width 121 height 16
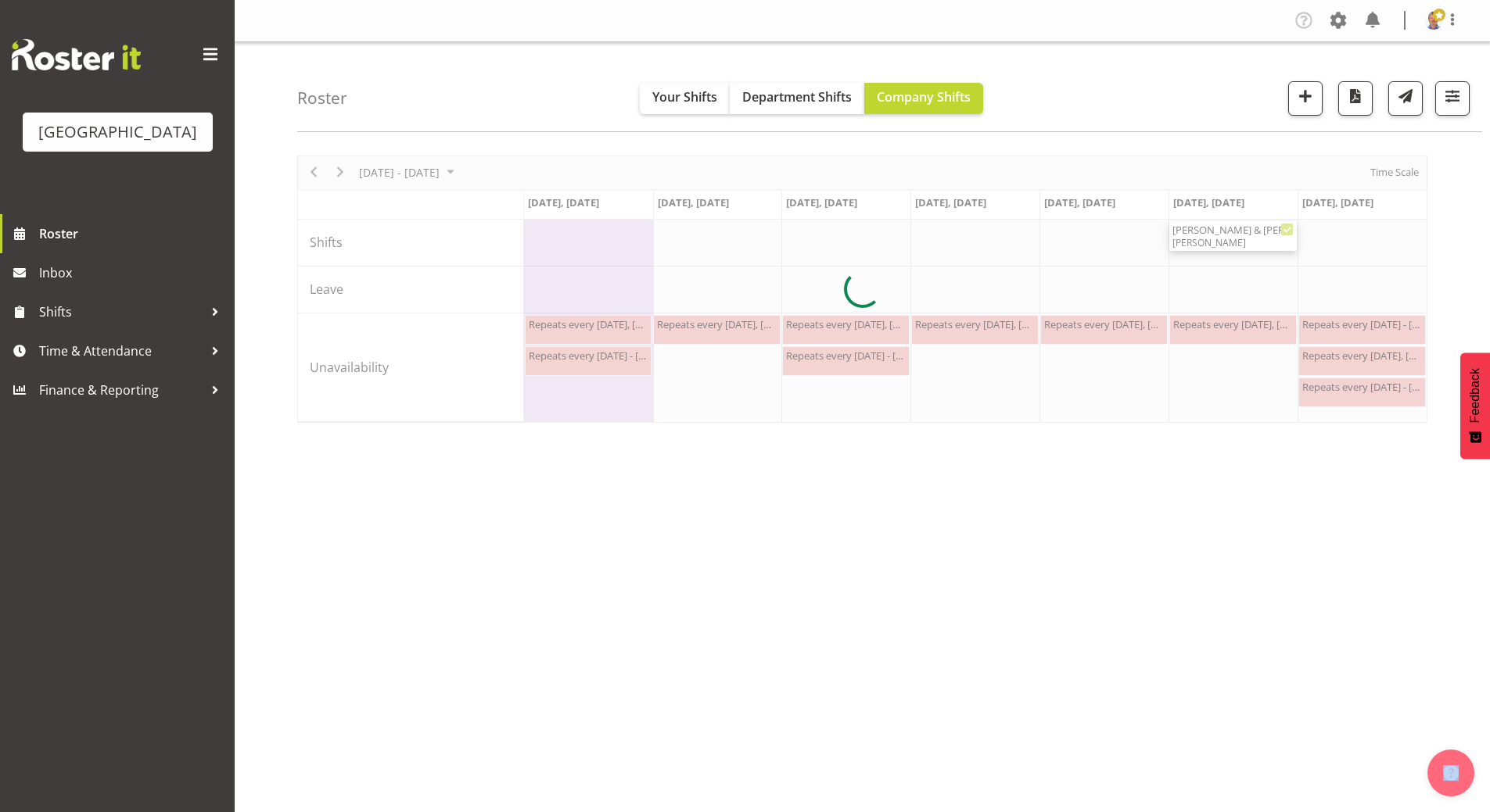
click at [1225, 234] on div at bounding box center [863, 289] width 1130 height 268
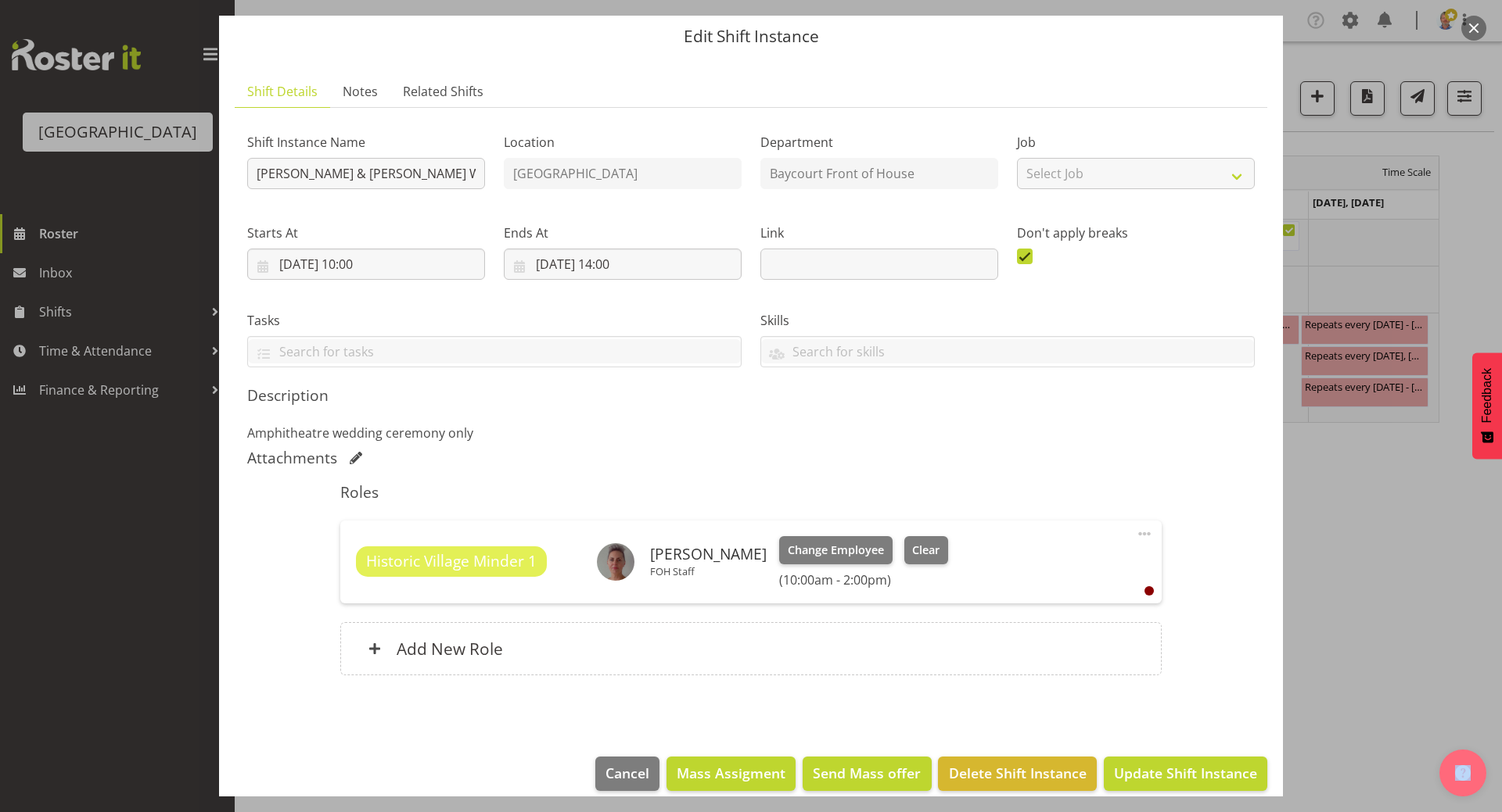
scroll to position [68, 0]
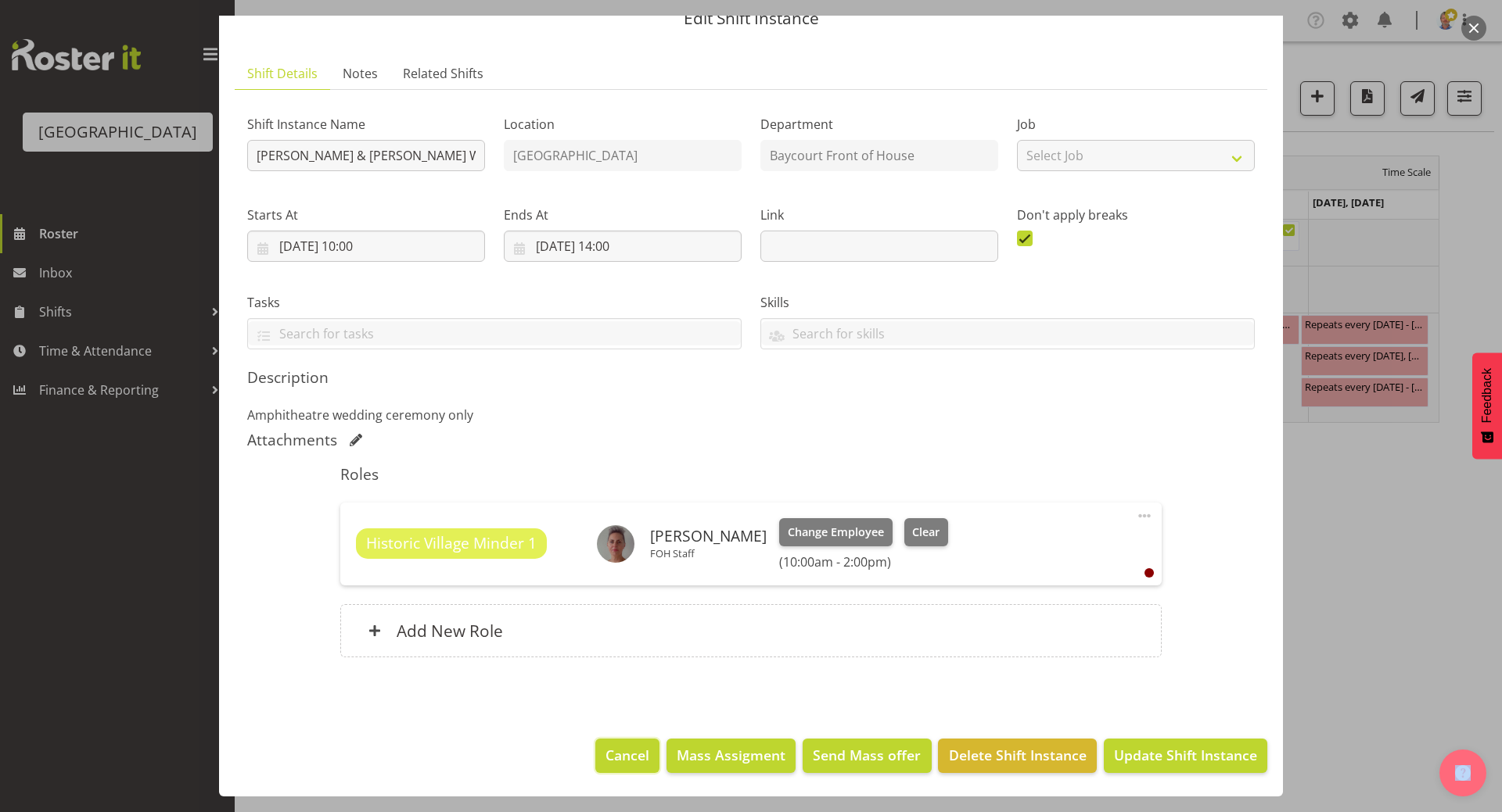
click at [605, 718] on span "Cancel" at bounding box center [627, 755] width 44 height 21
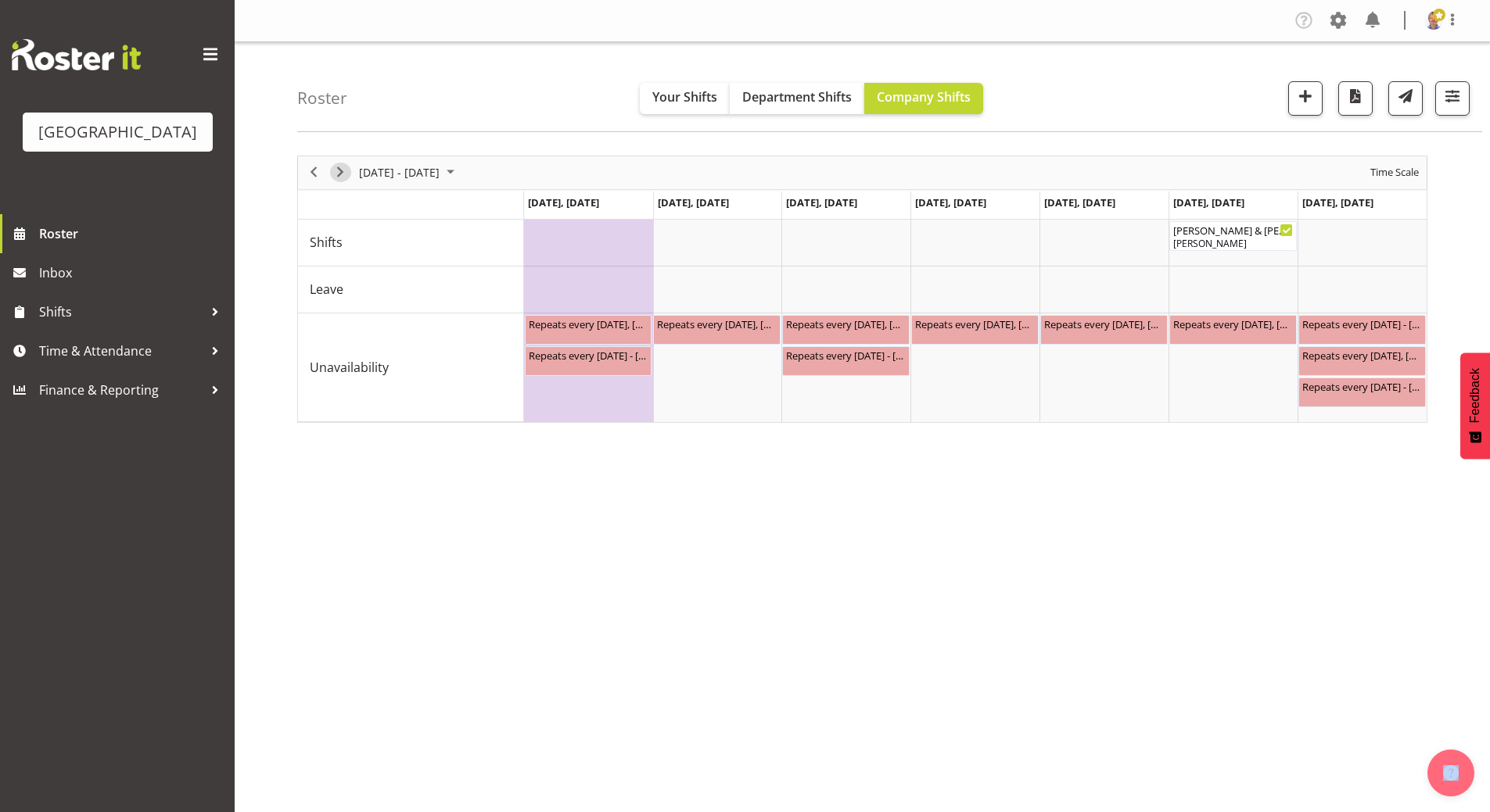
click at [344, 174] on span "Next" at bounding box center [340, 172] width 19 height 20
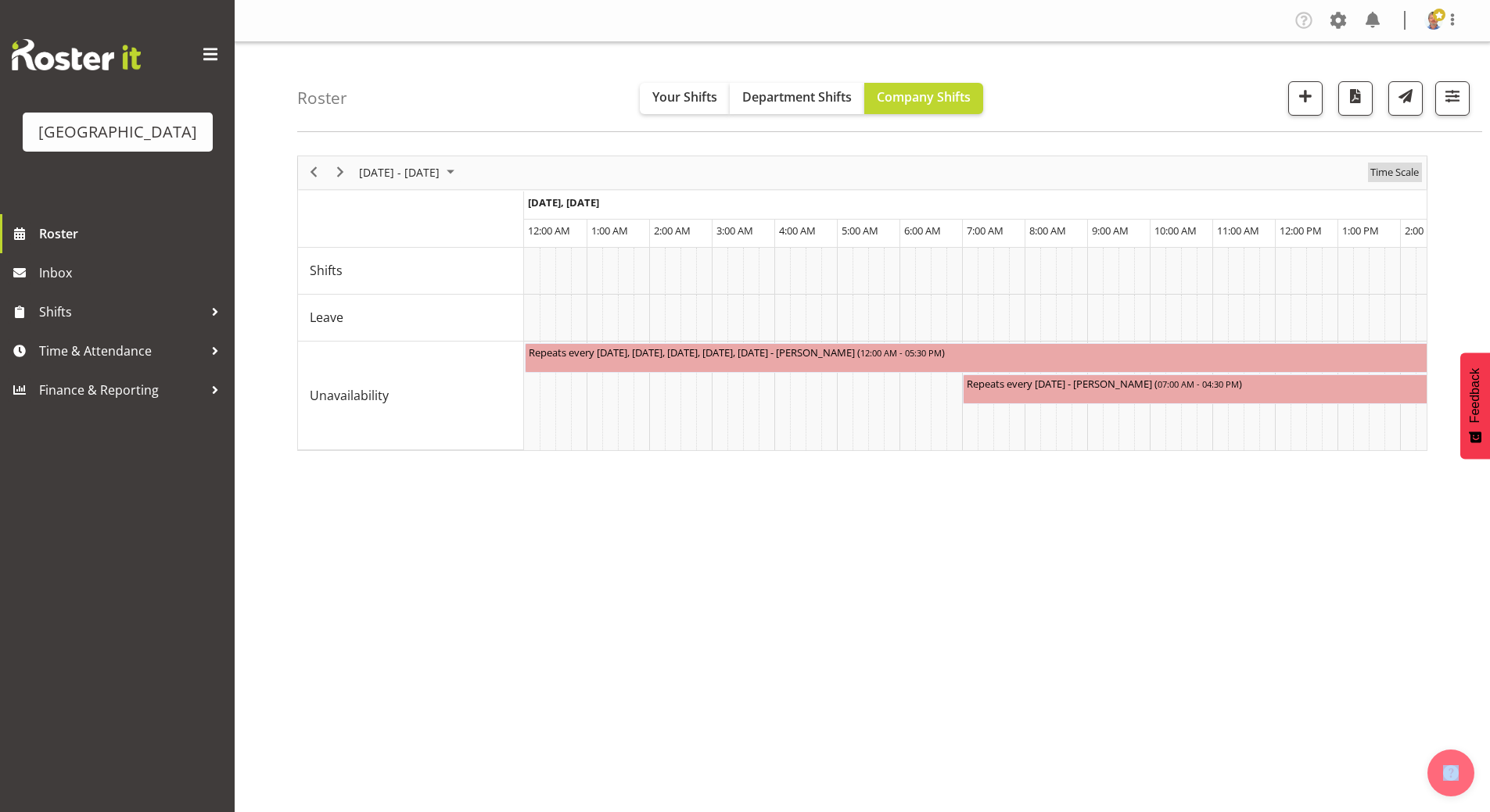
click at [1392, 172] on span "Time Scale" at bounding box center [1394, 172] width 51 height 20
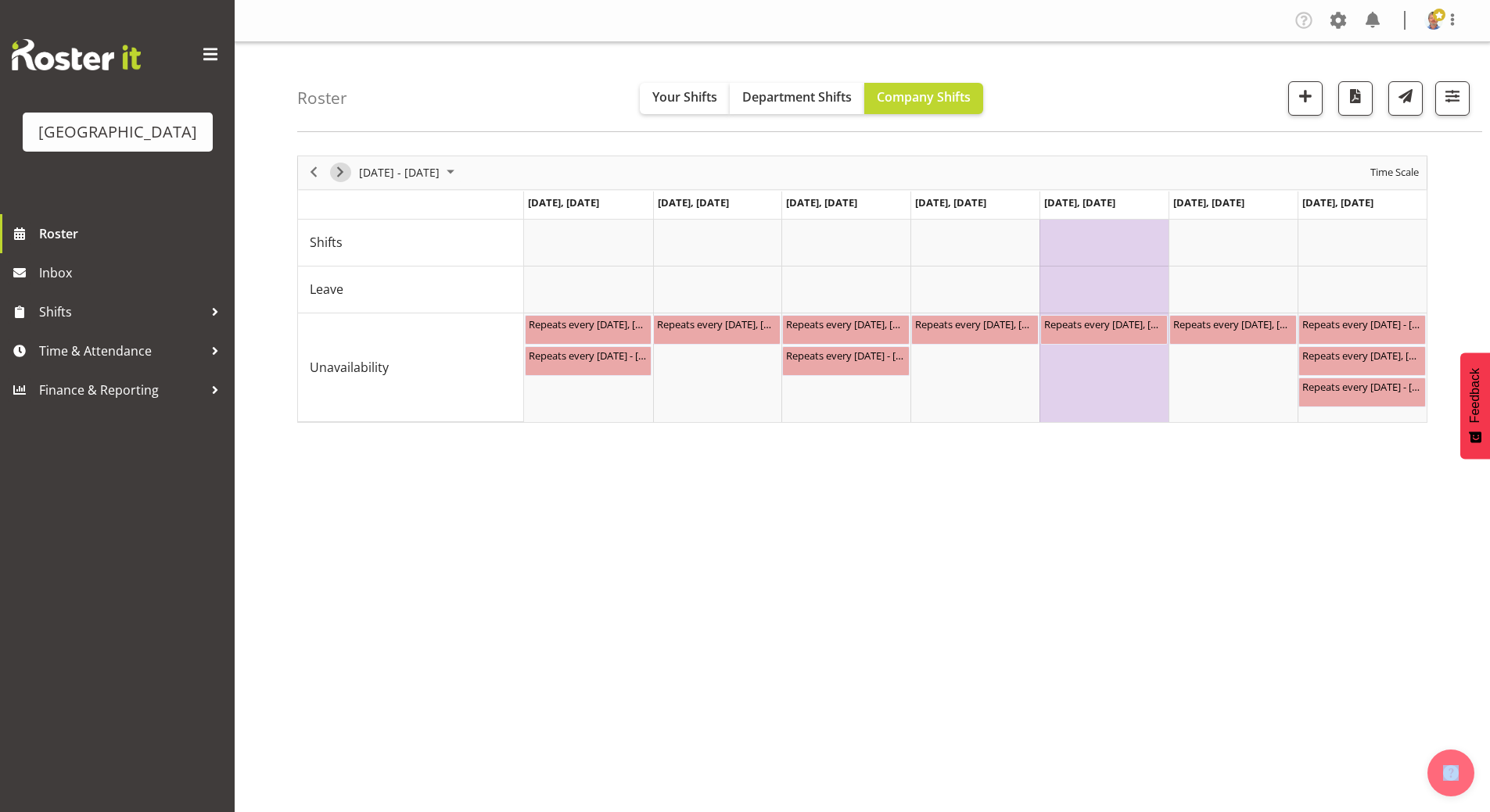
click at [337, 168] on span "Next" at bounding box center [340, 172] width 19 height 20
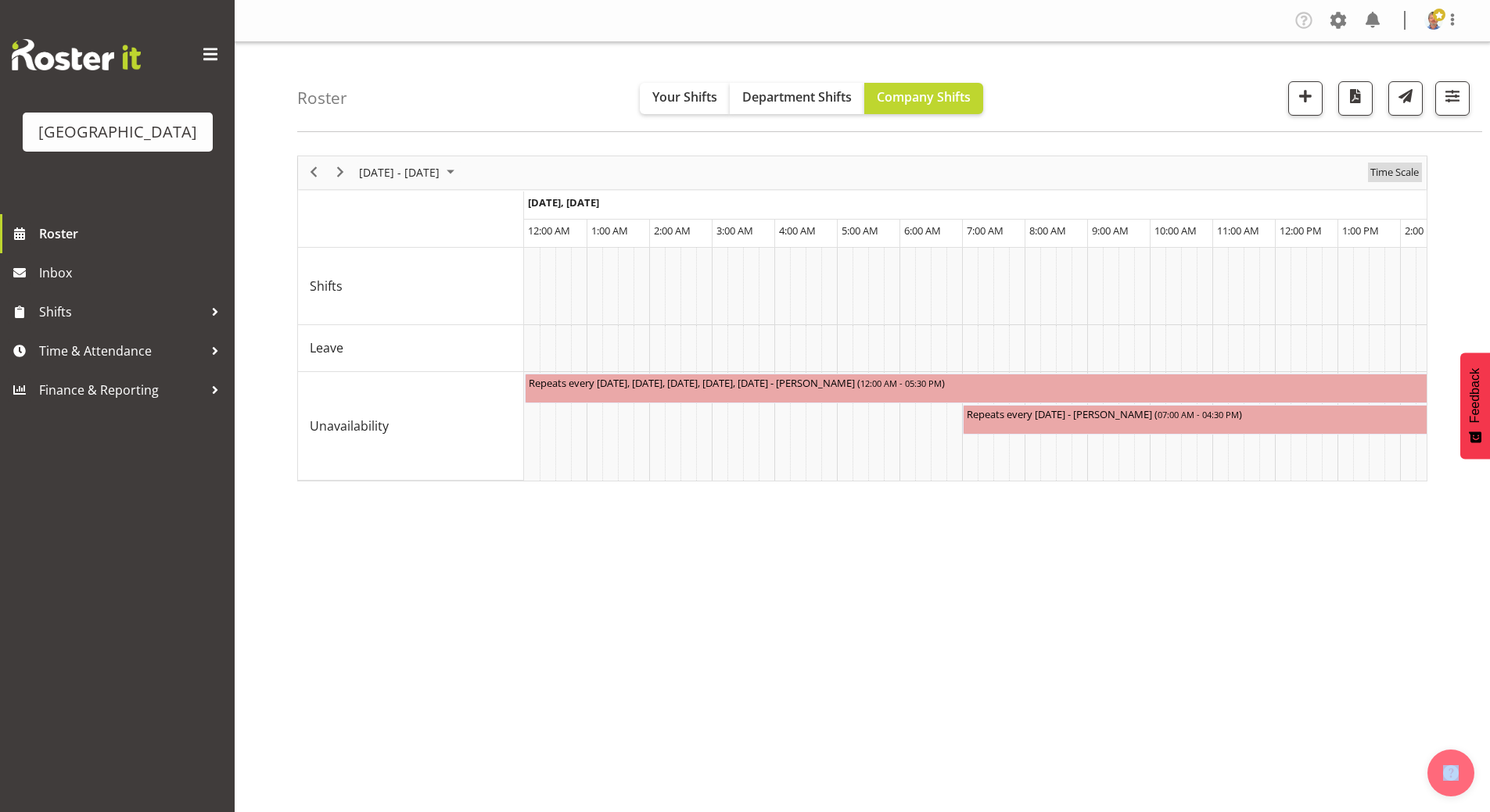
click at [1396, 172] on span "Time Scale" at bounding box center [1394, 172] width 51 height 20
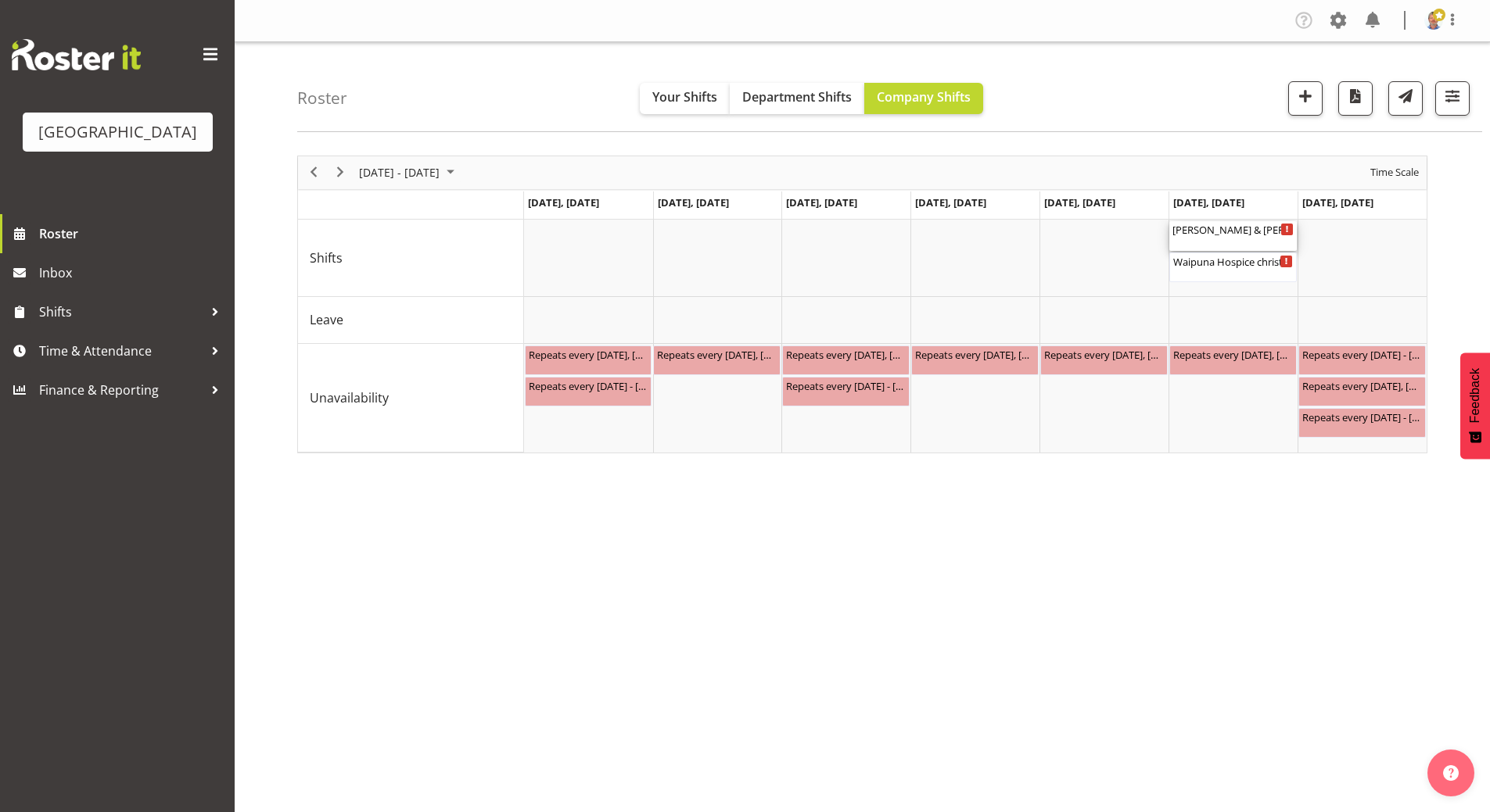
click at [1205, 229] on div "[PERSON_NAME] & [PERSON_NAME] Wedding ( 12:30 PM - 04:30 PM )" at bounding box center [1232, 229] width 121 height 16
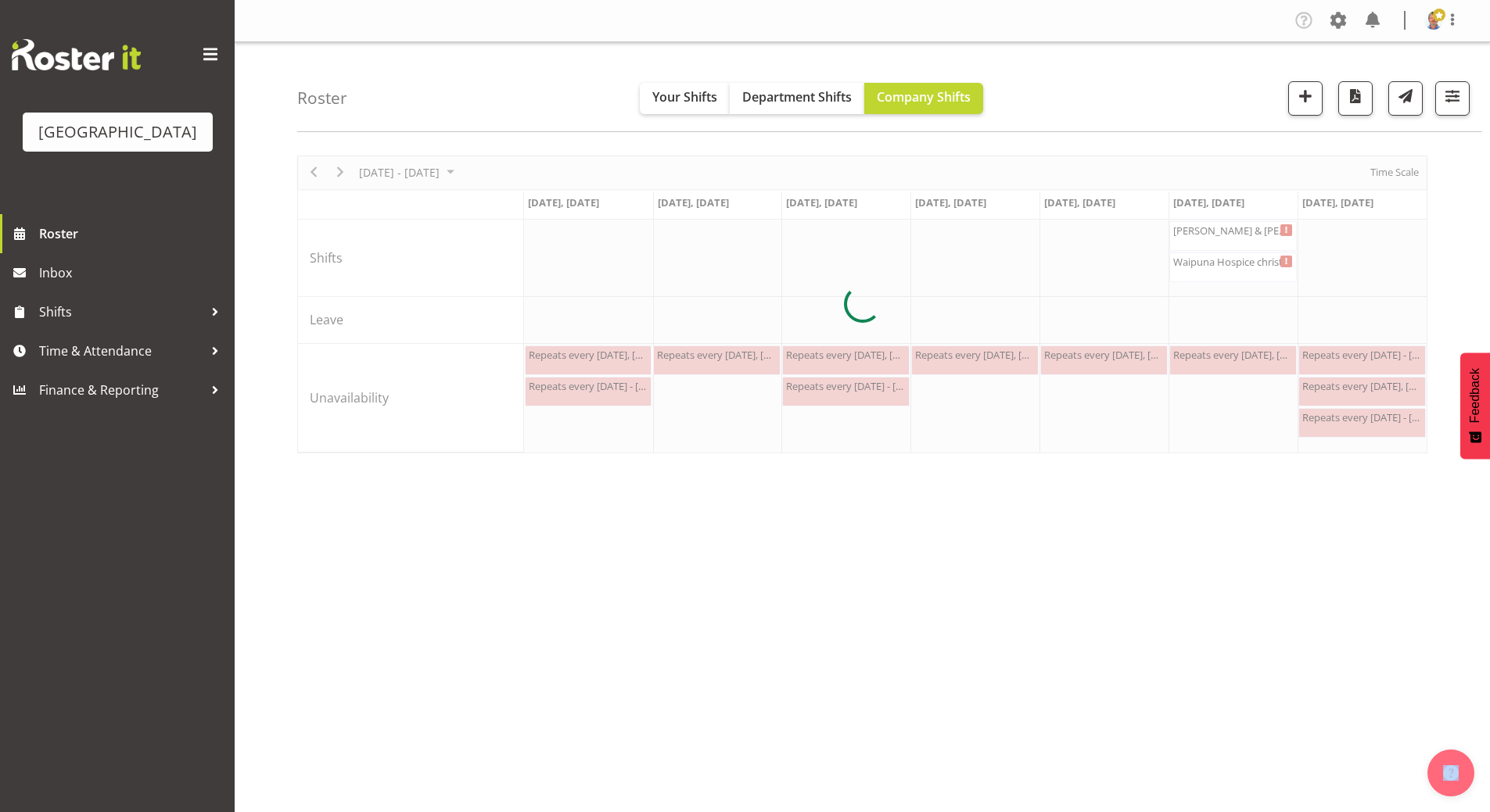
click at [1205, 229] on div at bounding box center [863, 305] width 1130 height 298
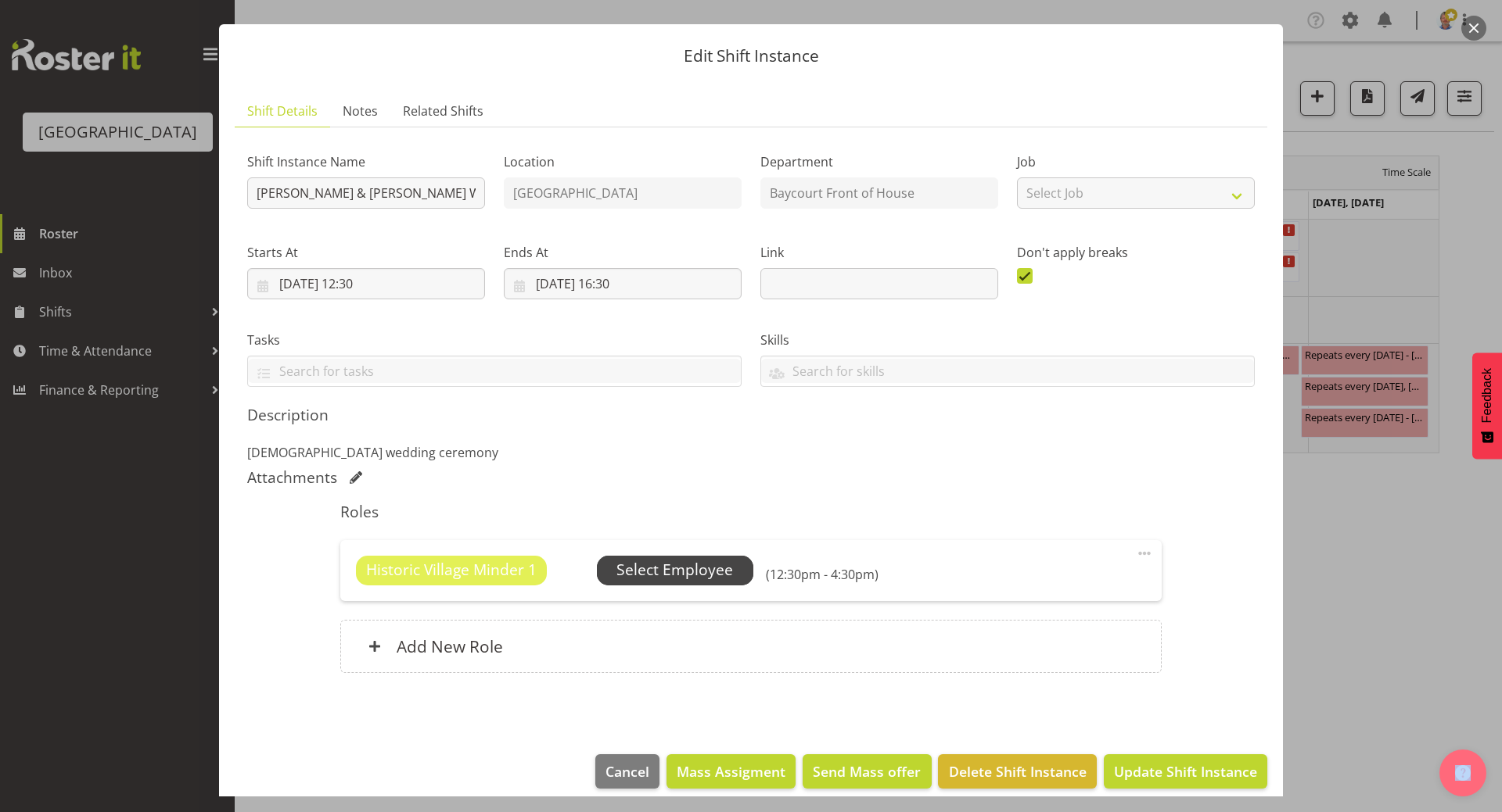
scroll to position [46, 0]
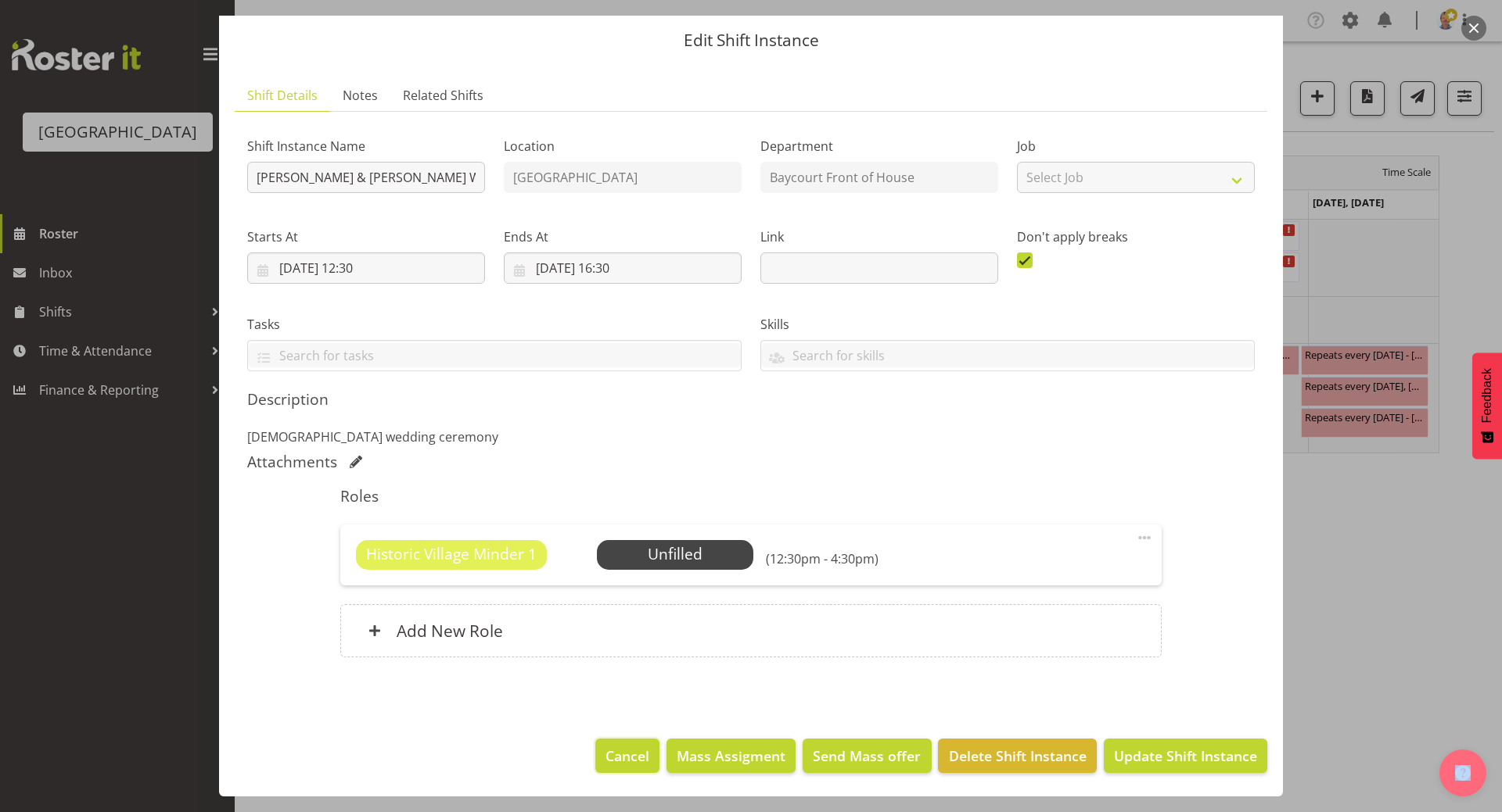
click at [623, 718] on span "Cancel" at bounding box center [627, 756] width 44 height 21
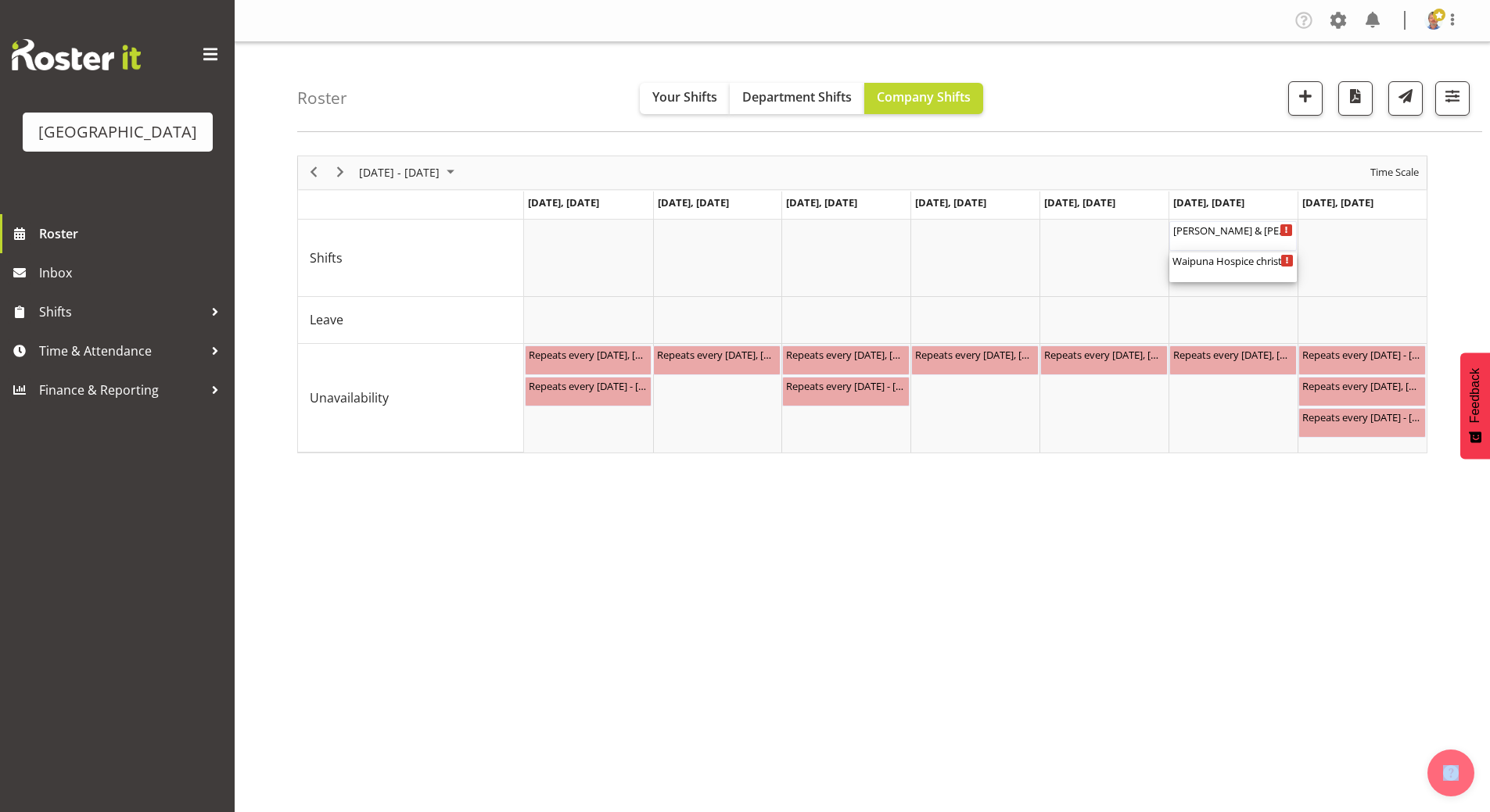
click at [1244, 267] on div "Waipuna Hospice christmas party ( 02:30 PM - 10:30 PM )" at bounding box center [1232, 260] width 121 height 16
click at [1244, 267] on div at bounding box center [863, 305] width 1130 height 298
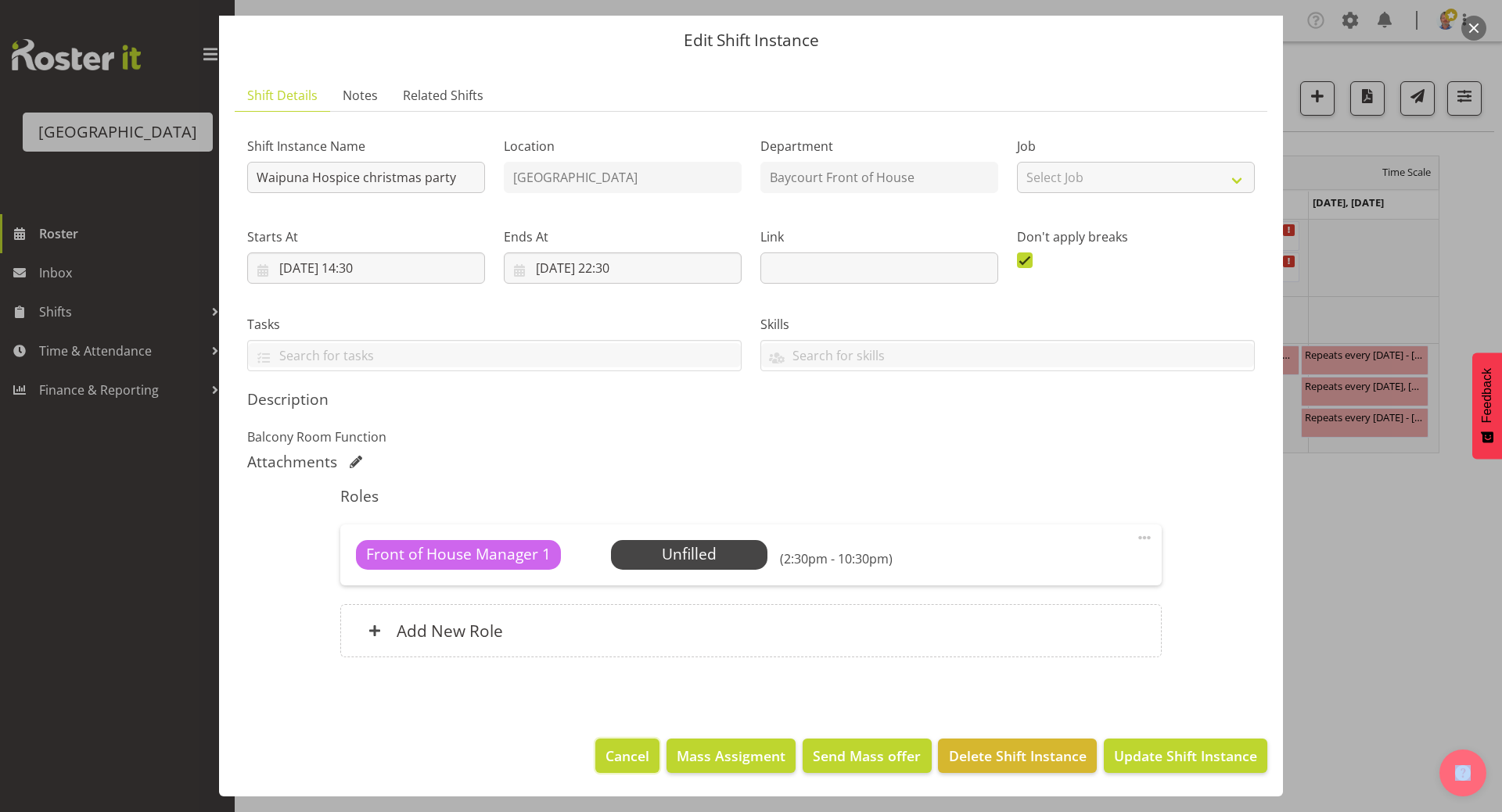
click at [631, 718] on span "Cancel" at bounding box center [627, 756] width 44 height 21
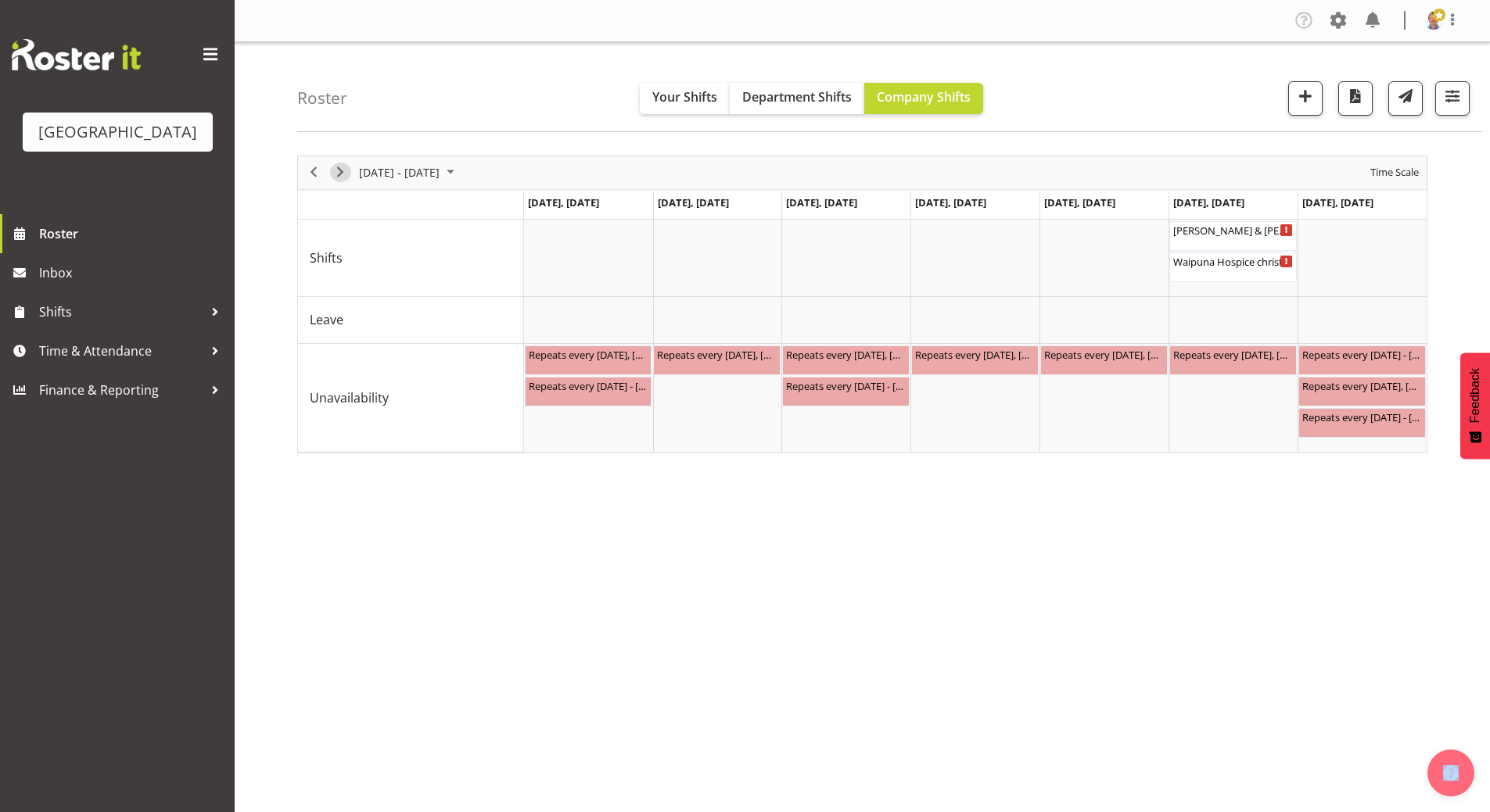
click at [335, 173] on span "Next" at bounding box center [340, 172] width 19 height 20
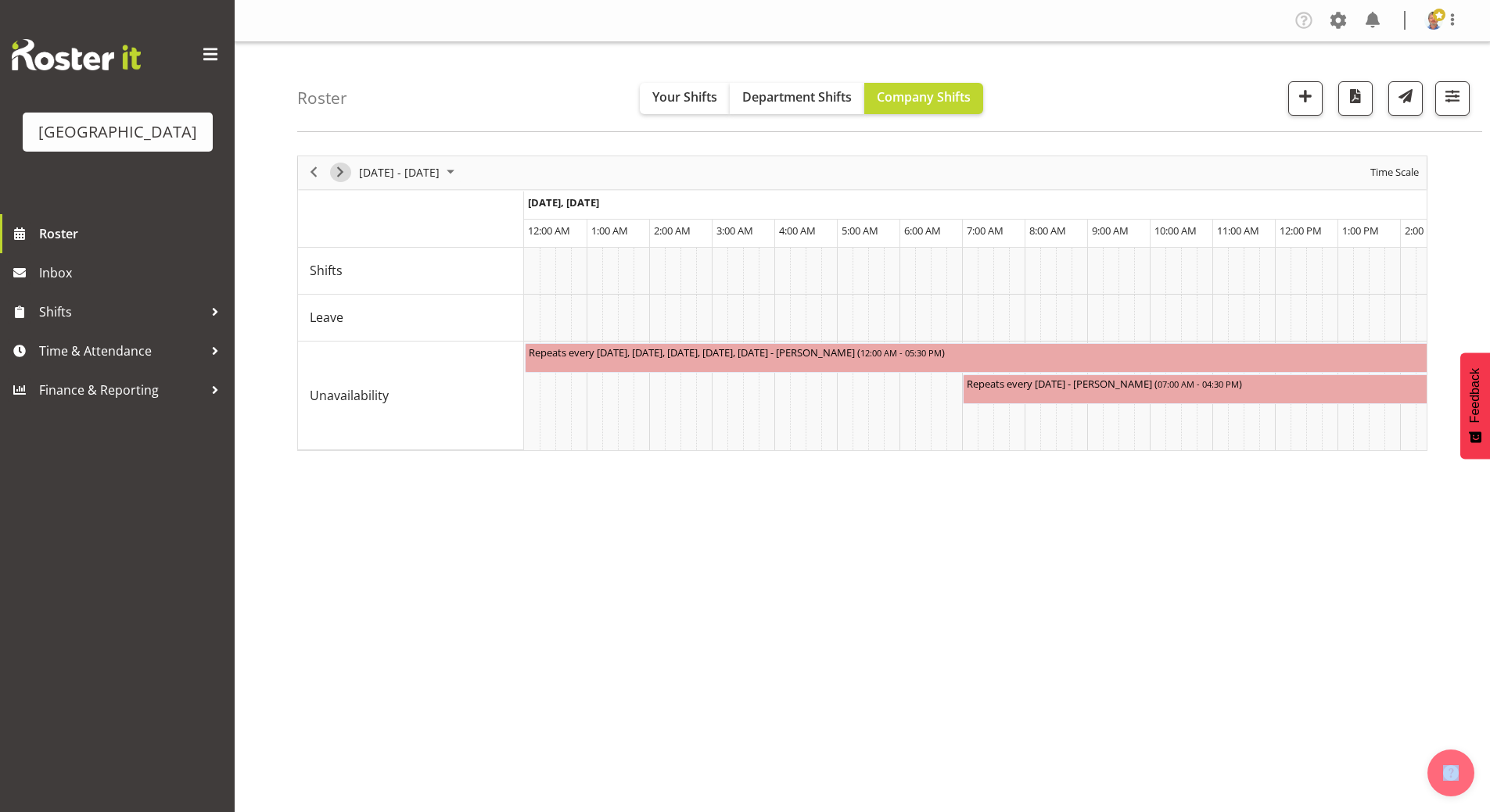
click at [338, 170] on span "Next" at bounding box center [340, 172] width 19 height 20
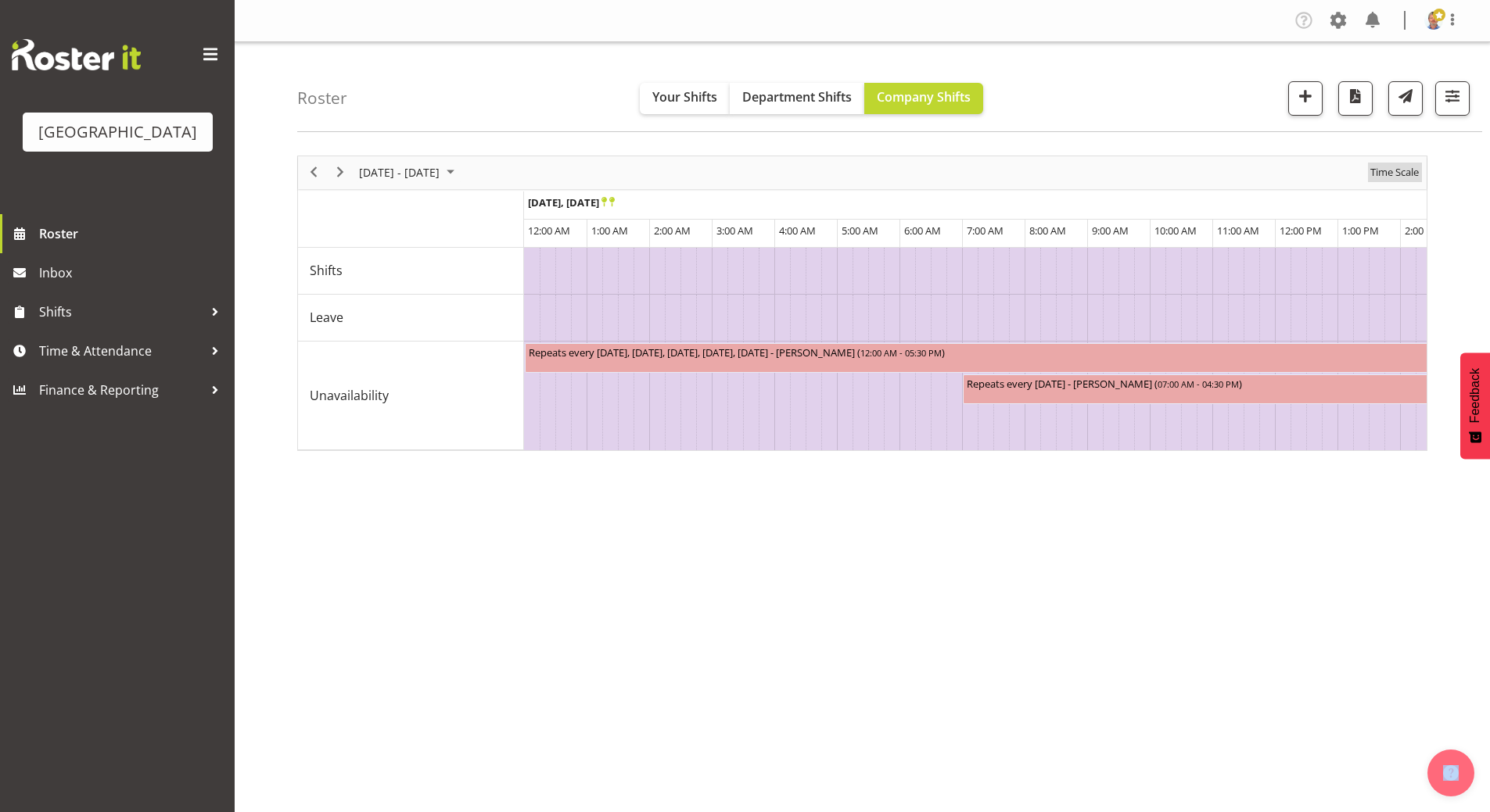
click at [1387, 172] on span "Time Scale" at bounding box center [1394, 172] width 51 height 20
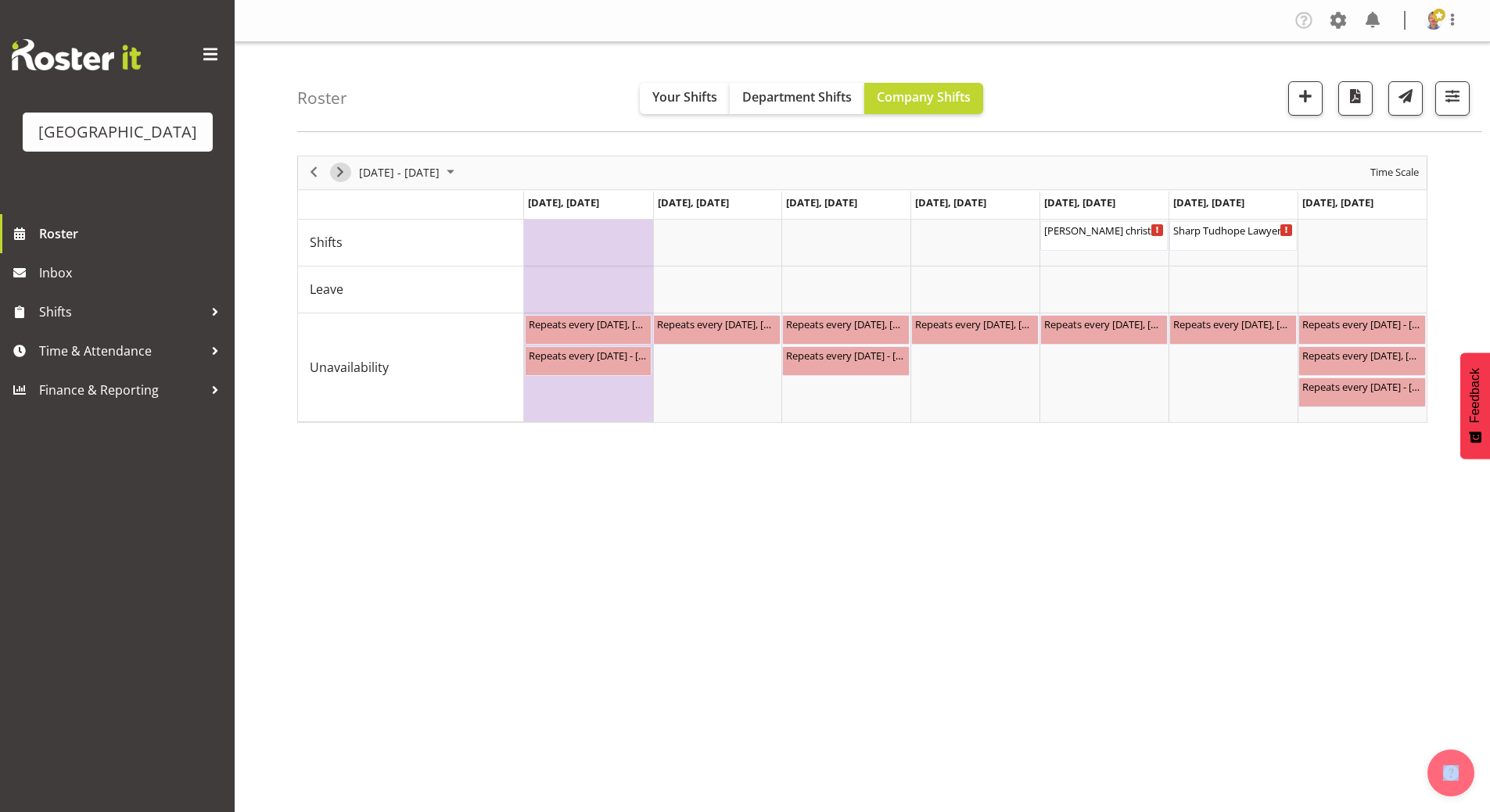
drag, startPoint x: 348, startPoint y: 168, endPoint x: 869, endPoint y: 167, distance: 521.0
click at [348, 168] on span "Next" at bounding box center [340, 172] width 19 height 20
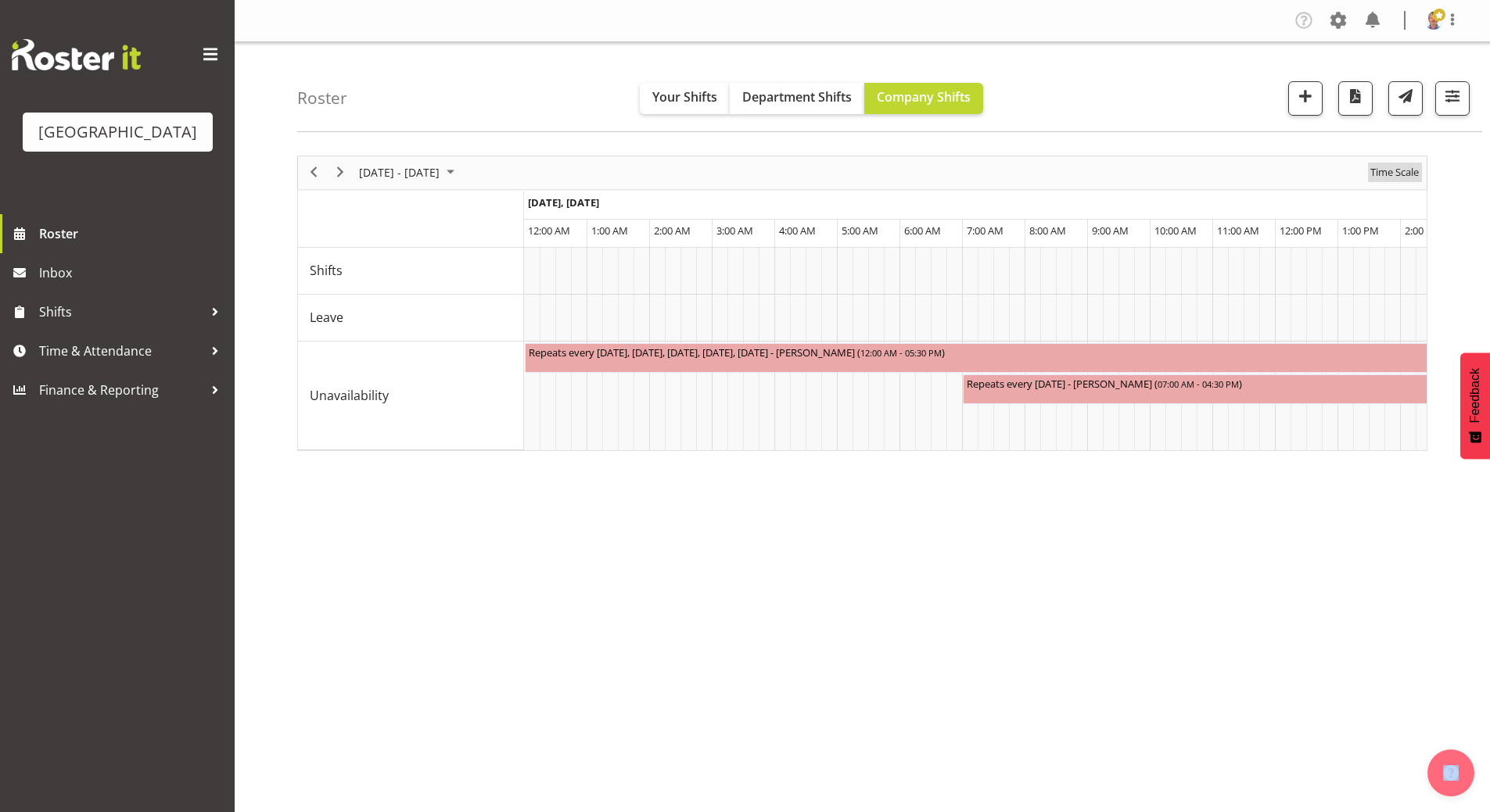
click at [1389, 171] on span "Time Scale" at bounding box center [1394, 172] width 51 height 20
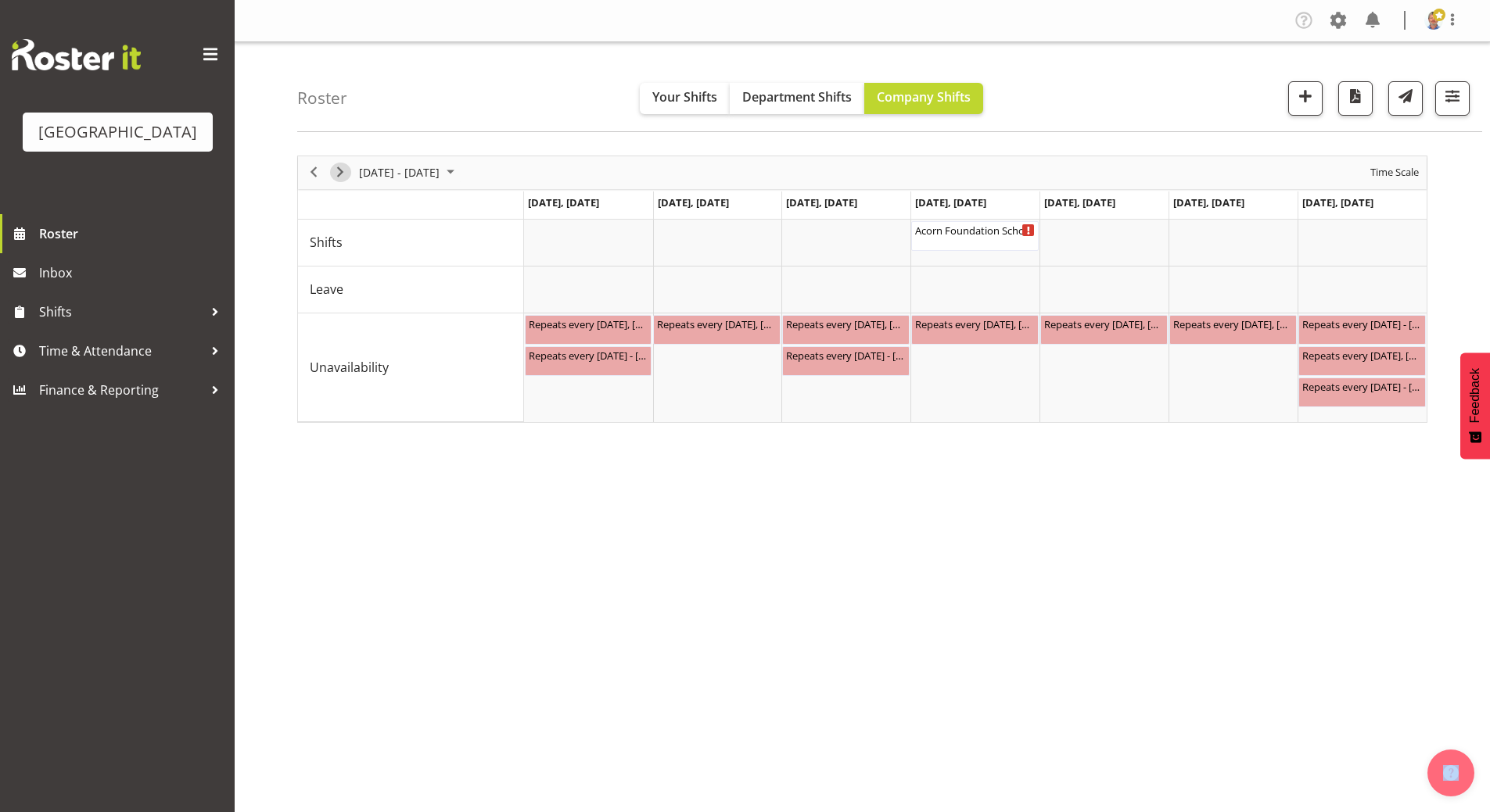
click at [340, 167] on span "Next" at bounding box center [340, 172] width 19 height 20
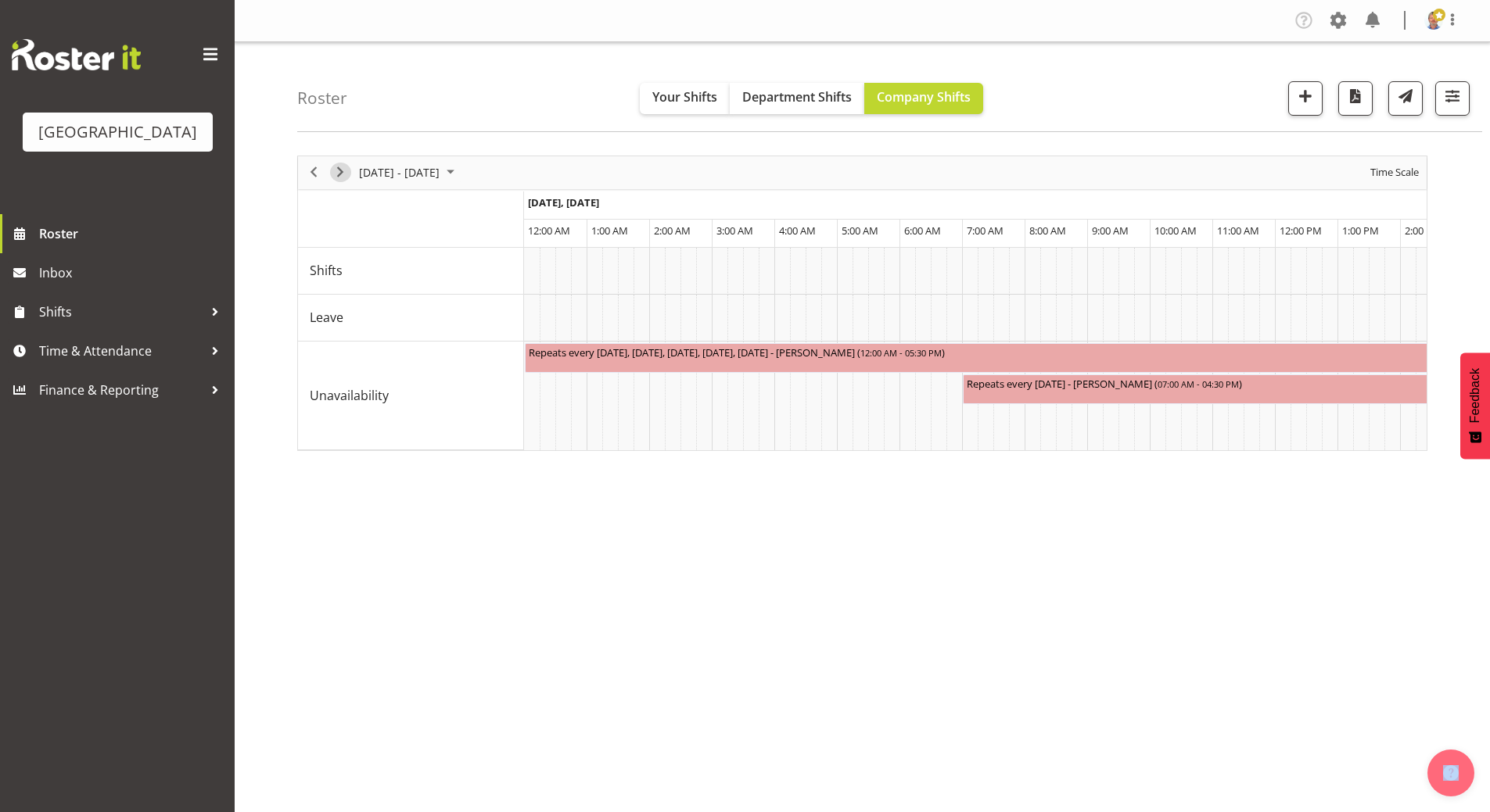
click at [340, 172] on span "Next" at bounding box center [340, 172] width 19 height 20
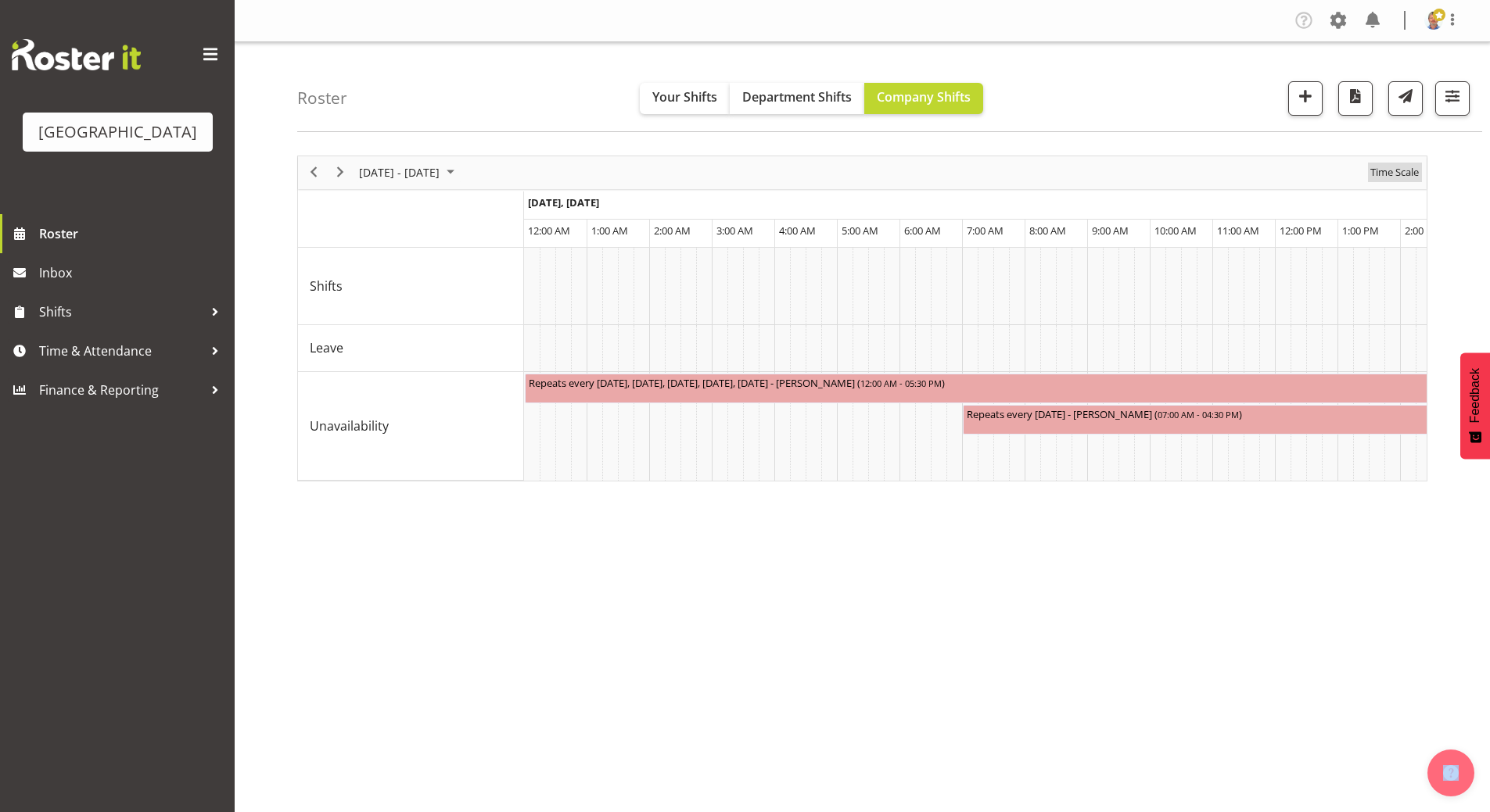
click at [1391, 174] on span "Time Scale" at bounding box center [1394, 172] width 51 height 20
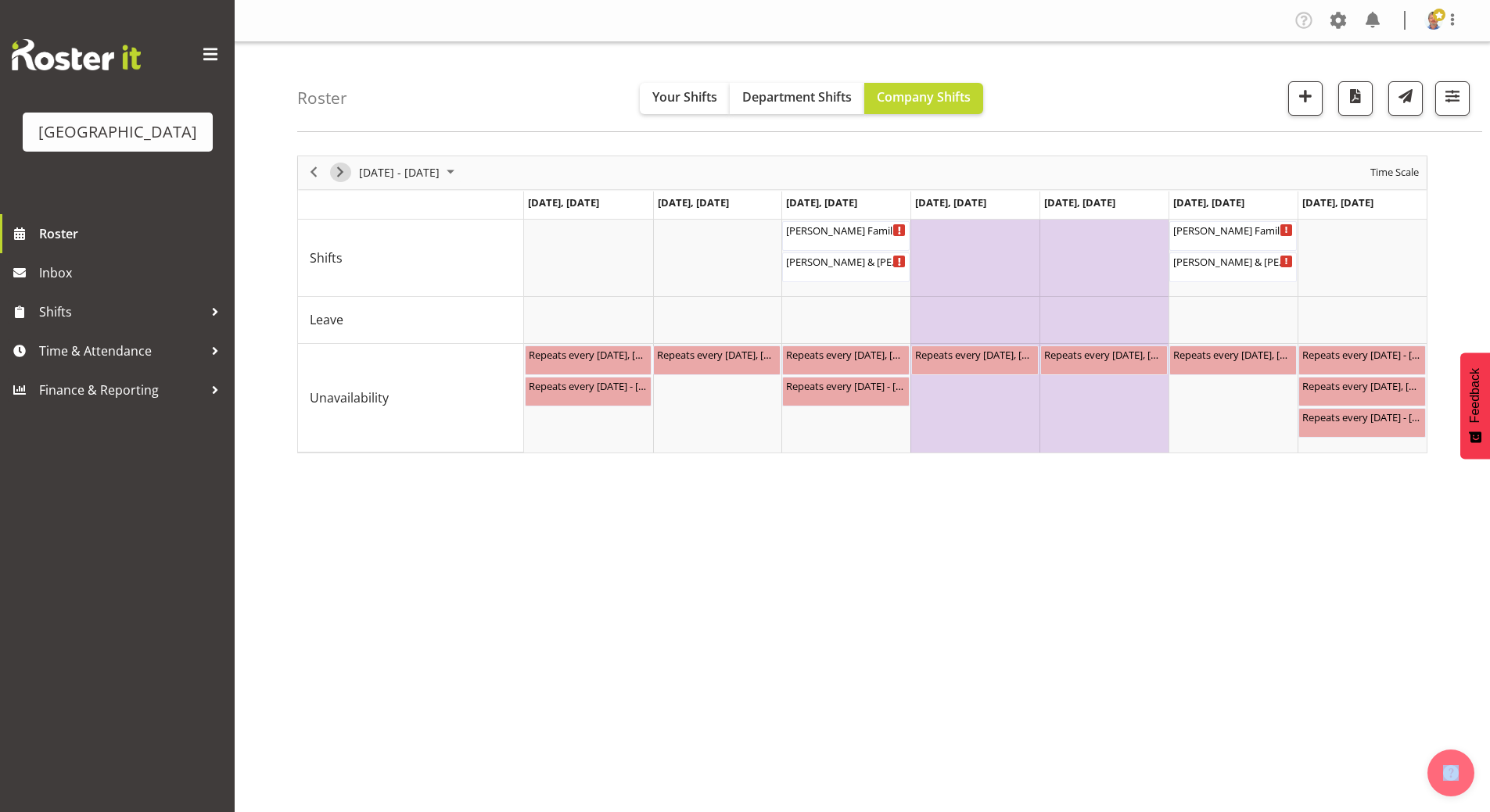
click at [343, 173] on span "Next" at bounding box center [340, 172] width 19 height 20
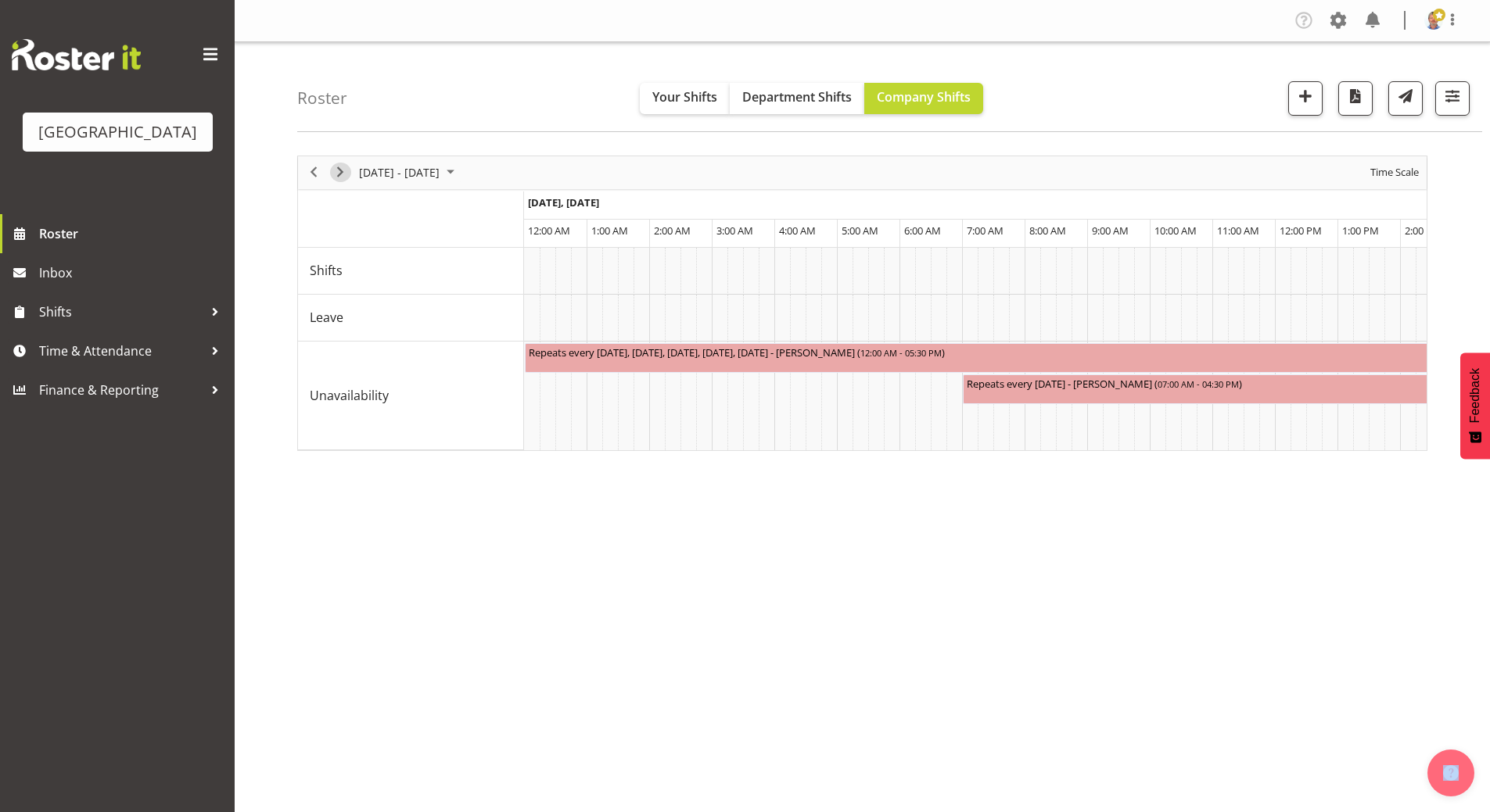
click at [343, 173] on span "Next" at bounding box center [340, 172] width 19 height 20
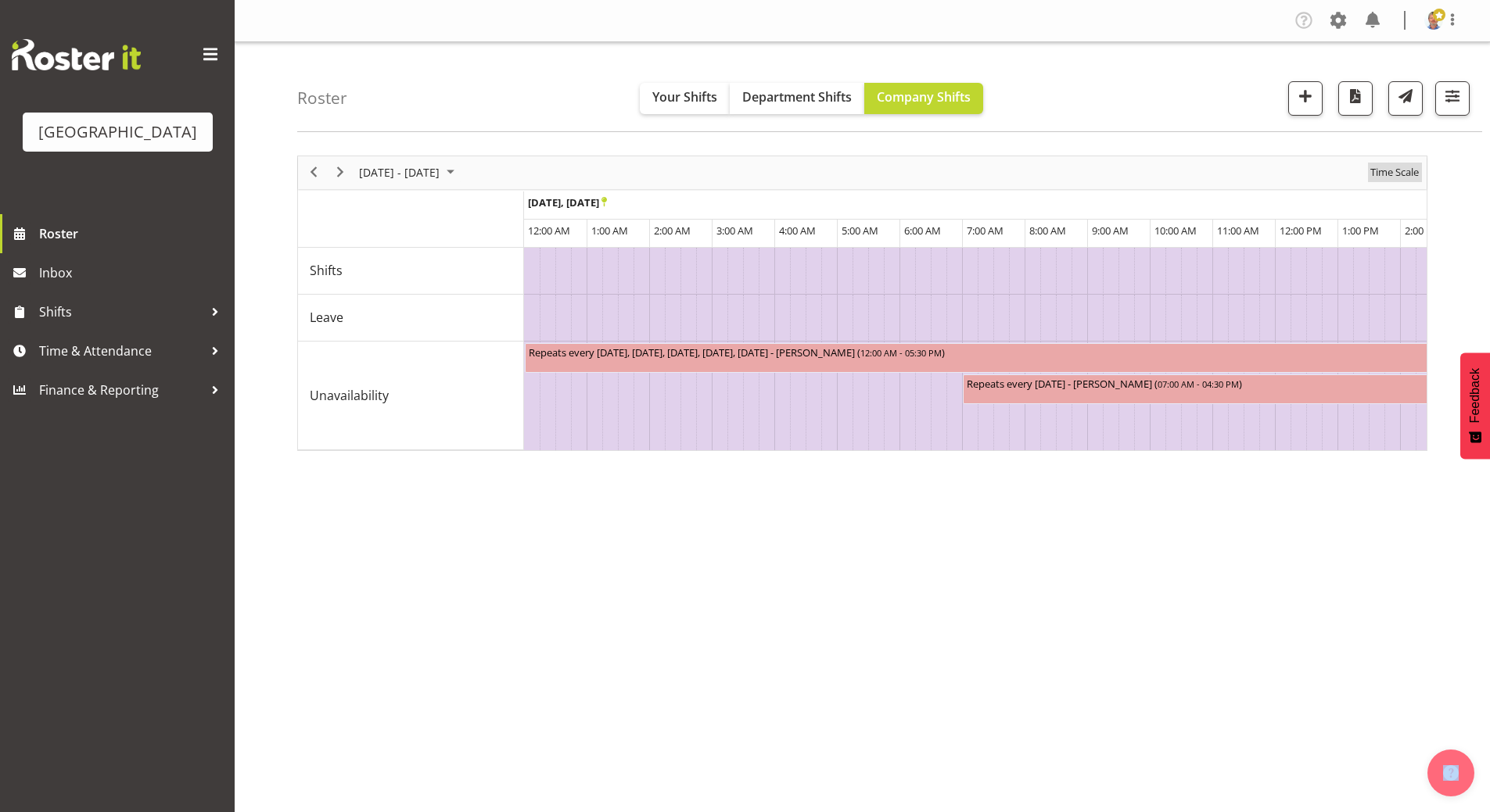
click at [1405, 173] on span "Time Scale" at bounding box center [1394, 172] width 51 height 20
